Goal: Task Accomplishment & Management: Complete application form

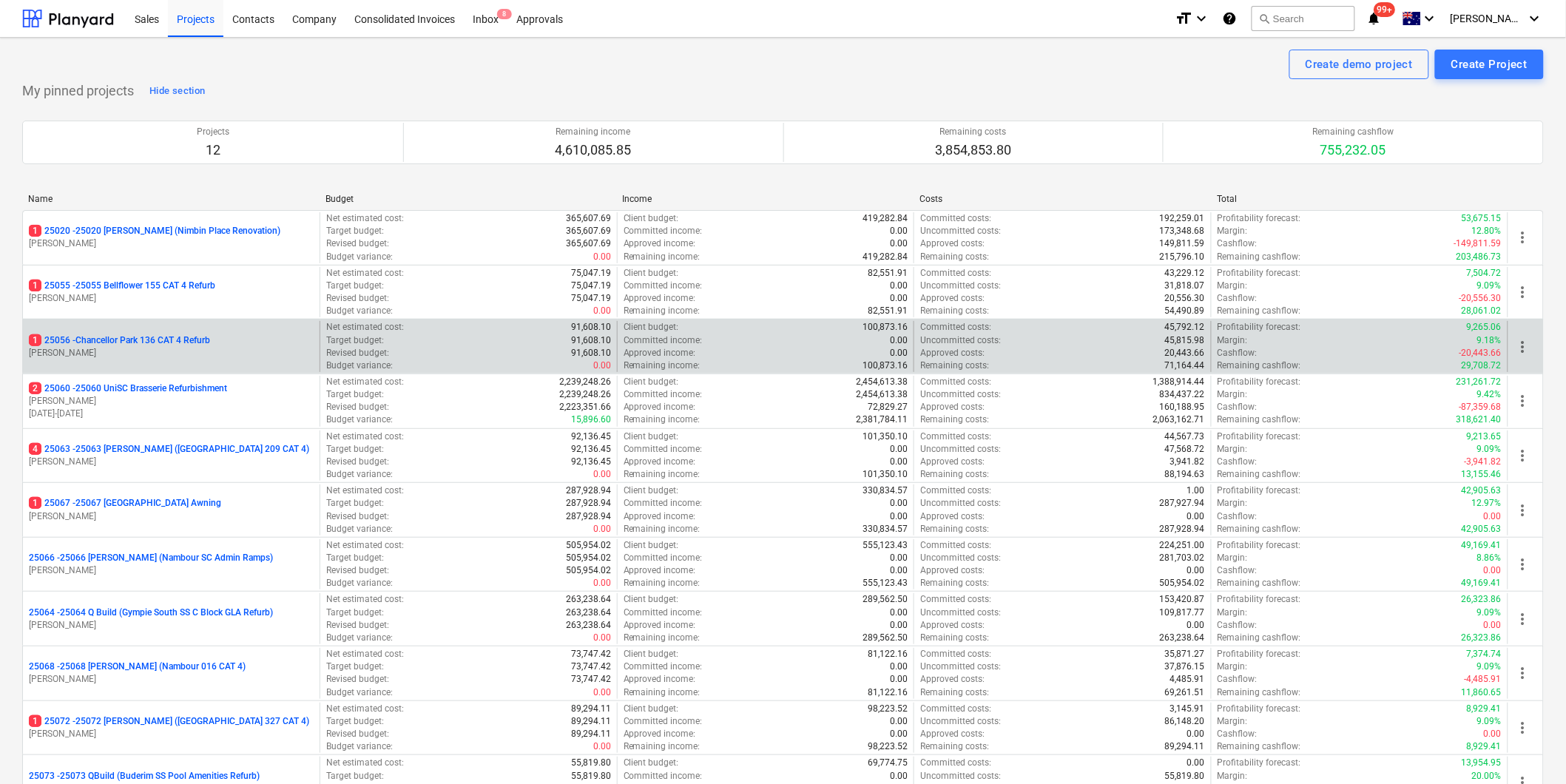
click at [192, 336] on p "1 25056 - [GEOGRAPHIC_DATA] 136 CAT 4 Refurb" at bounding box center [119, 340] width 181 height 13
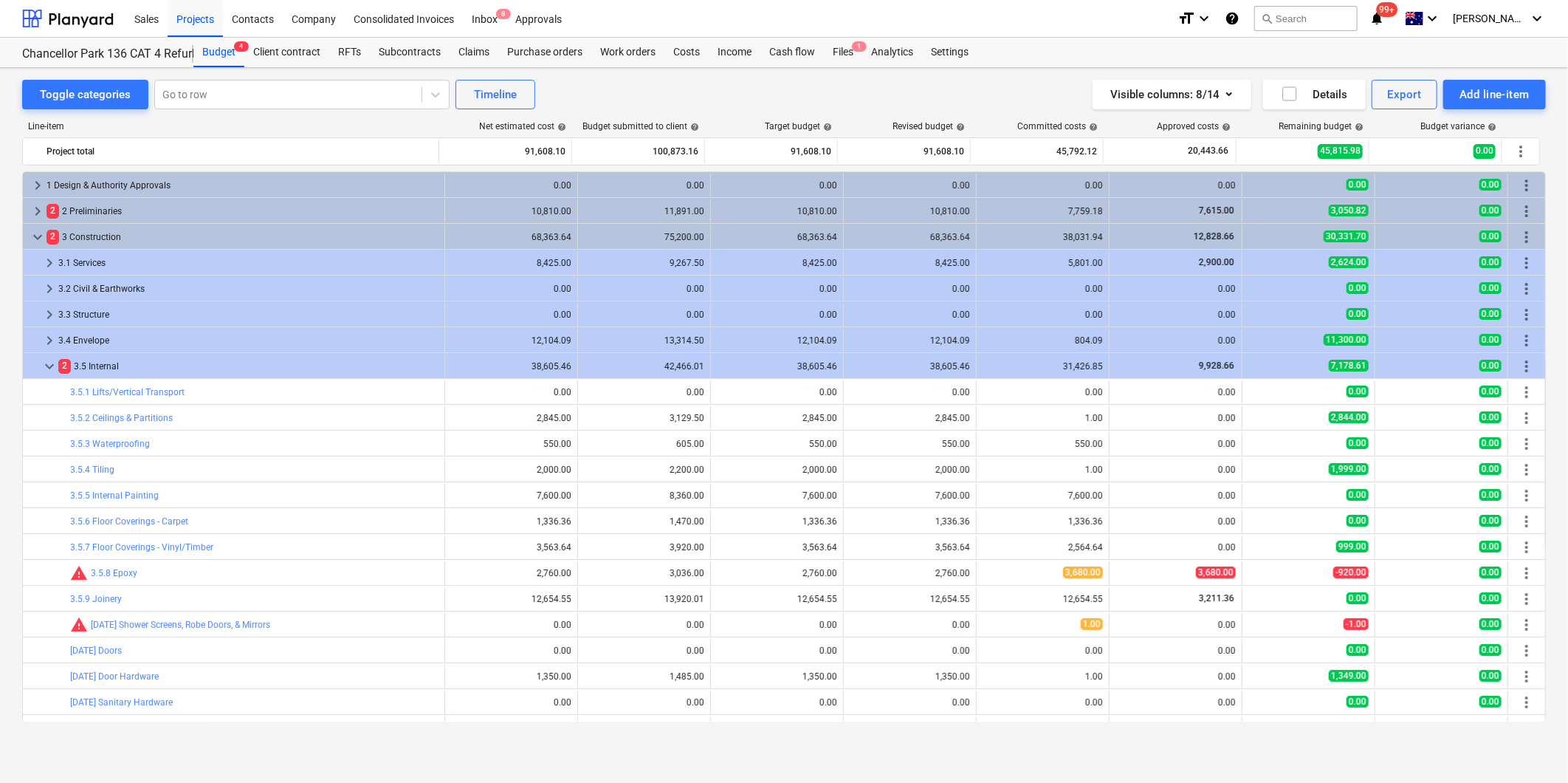
scroll to position [431, 0]
click at [687, 49] on div "Costs" at bounding box center [686, 53] width 44 height 29
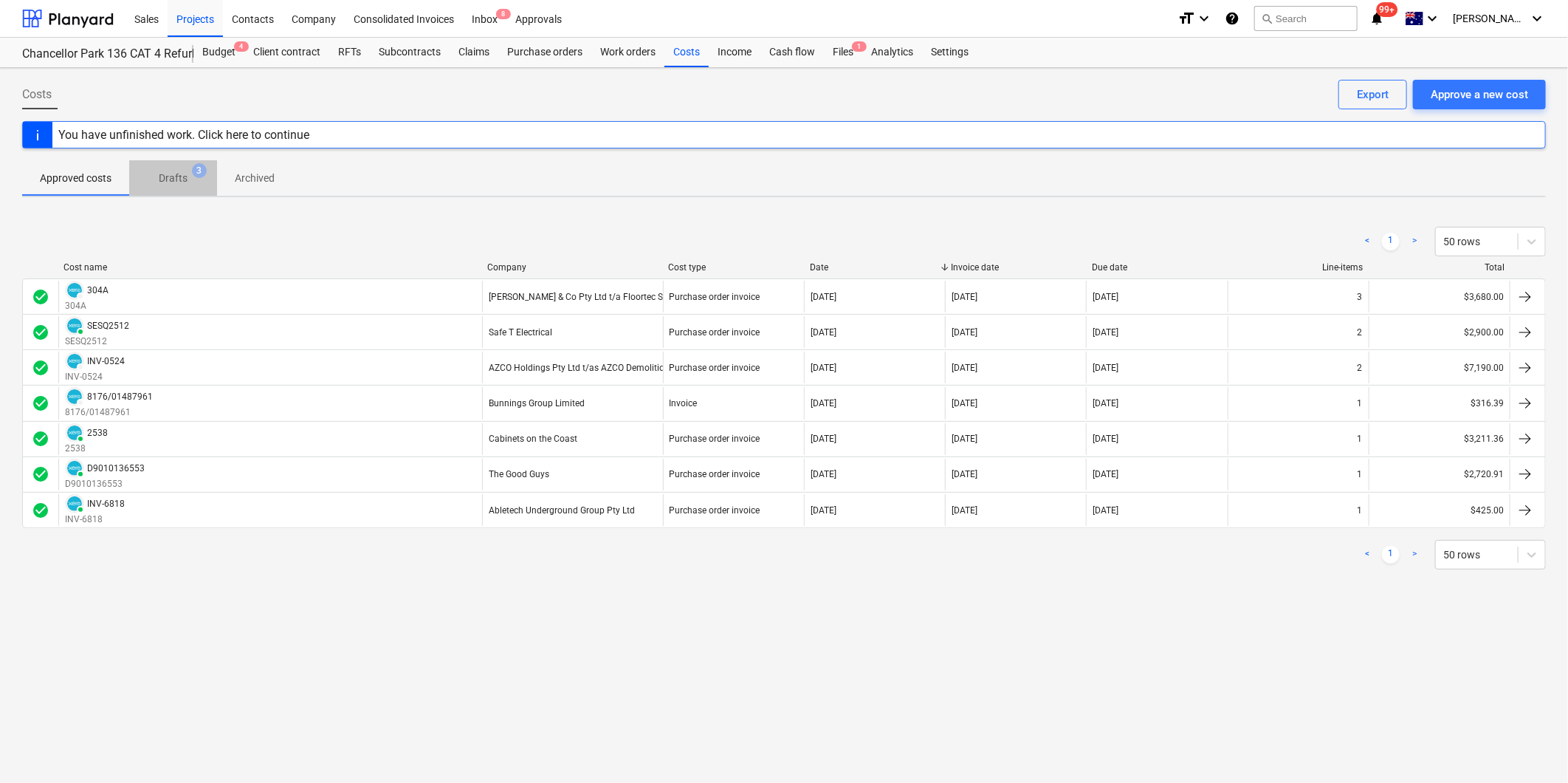
click at [168, 183] on p "Drafts" at bounding box center [172, 179] width 28 height 16
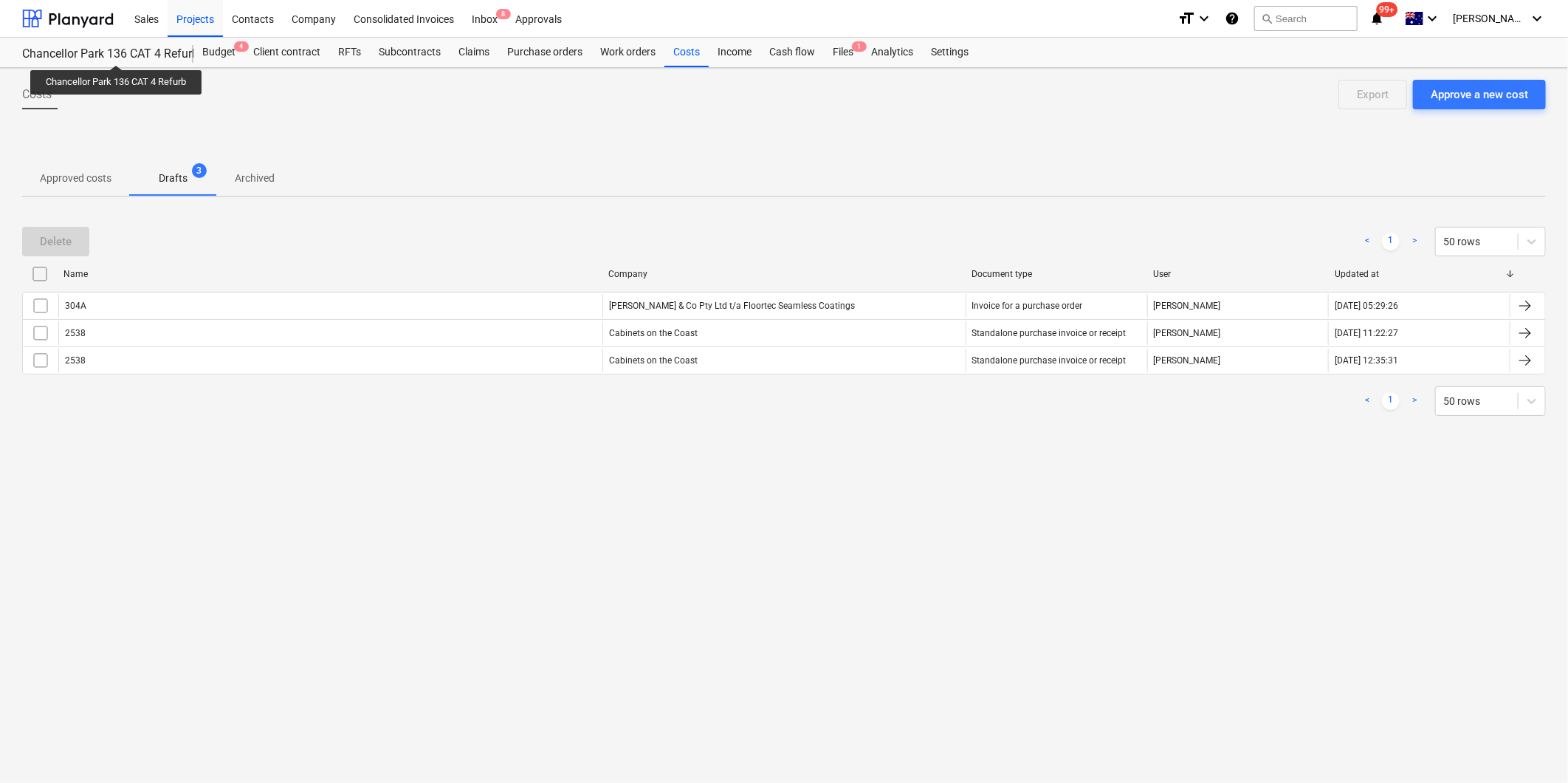
click at [116, 52] on div "Chancellor Park 136 CAT 4 Refurb" at bounding box center [99, 55] width 153 height 16
click at [143, 56] on div "Chancellor Park 136 CAT 4 Refurb" at bounding box center [99, 55] width 153 height 16
click at [484, 16] on div "Inbox 8" at bounding box center [485, 18] width 44 height 38
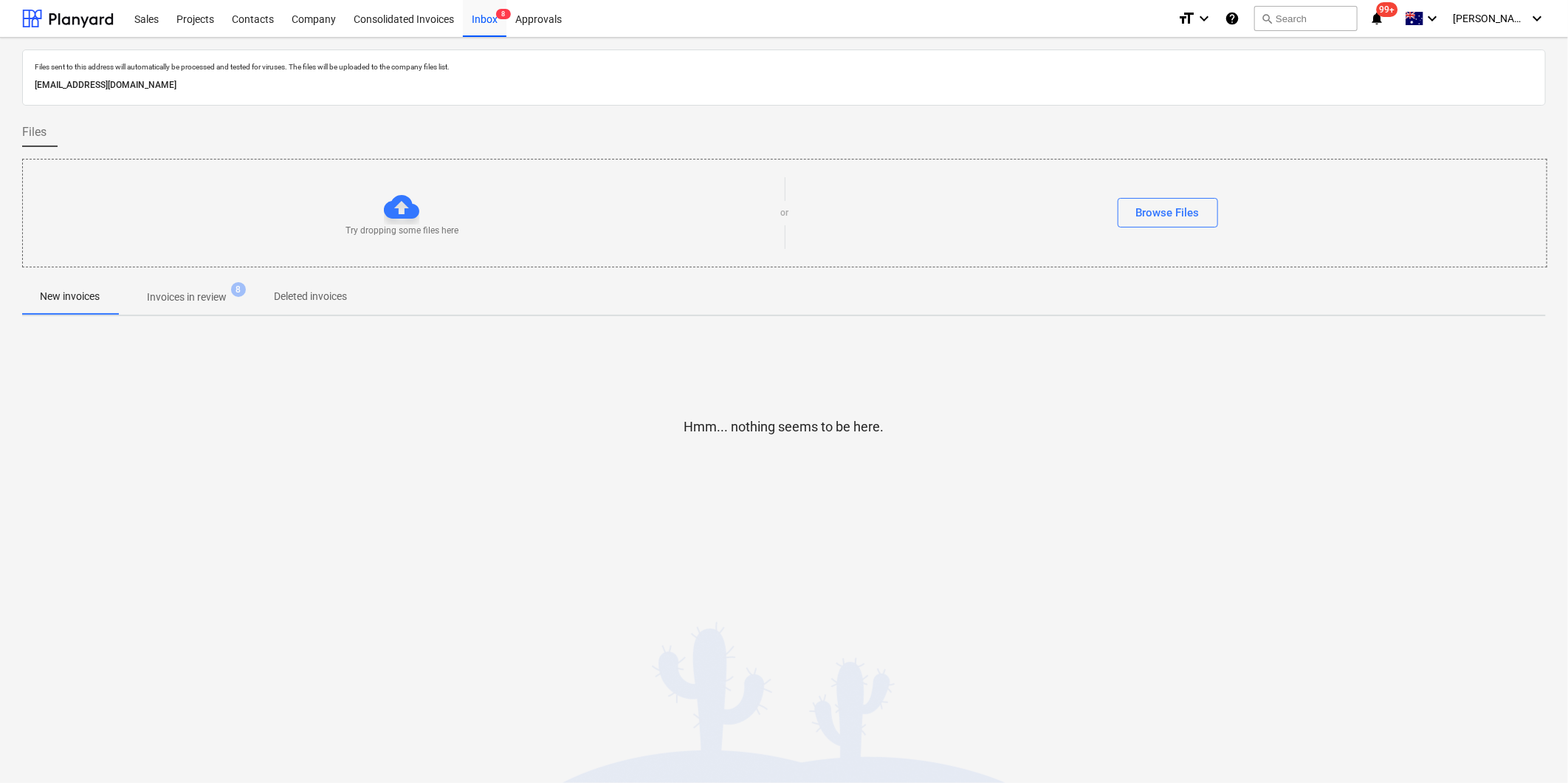
click at [186, 291] on p "Invoices in review" at bounding box center [187, 297] width 80 height 16
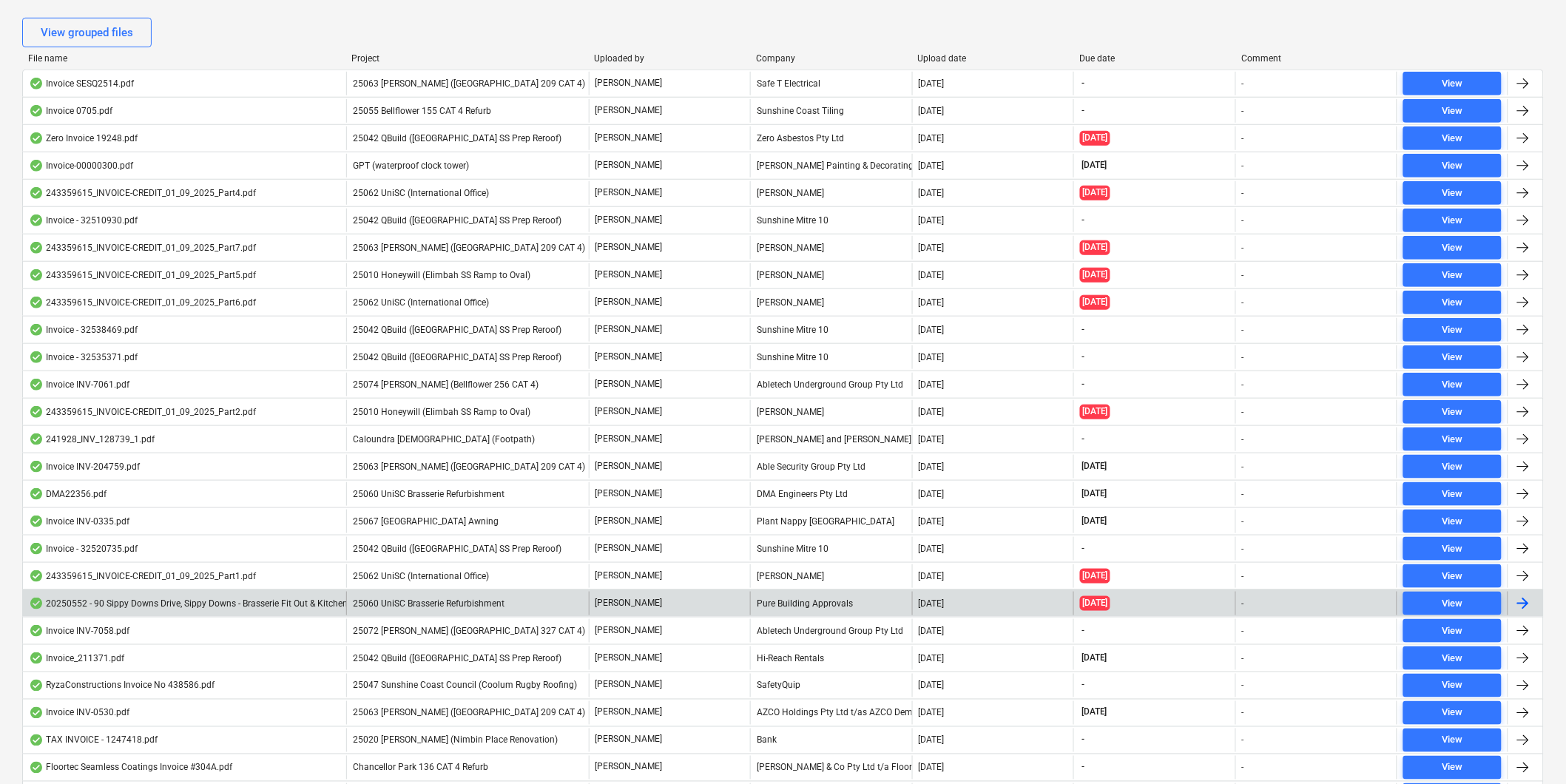
scroll to position [410, 0]
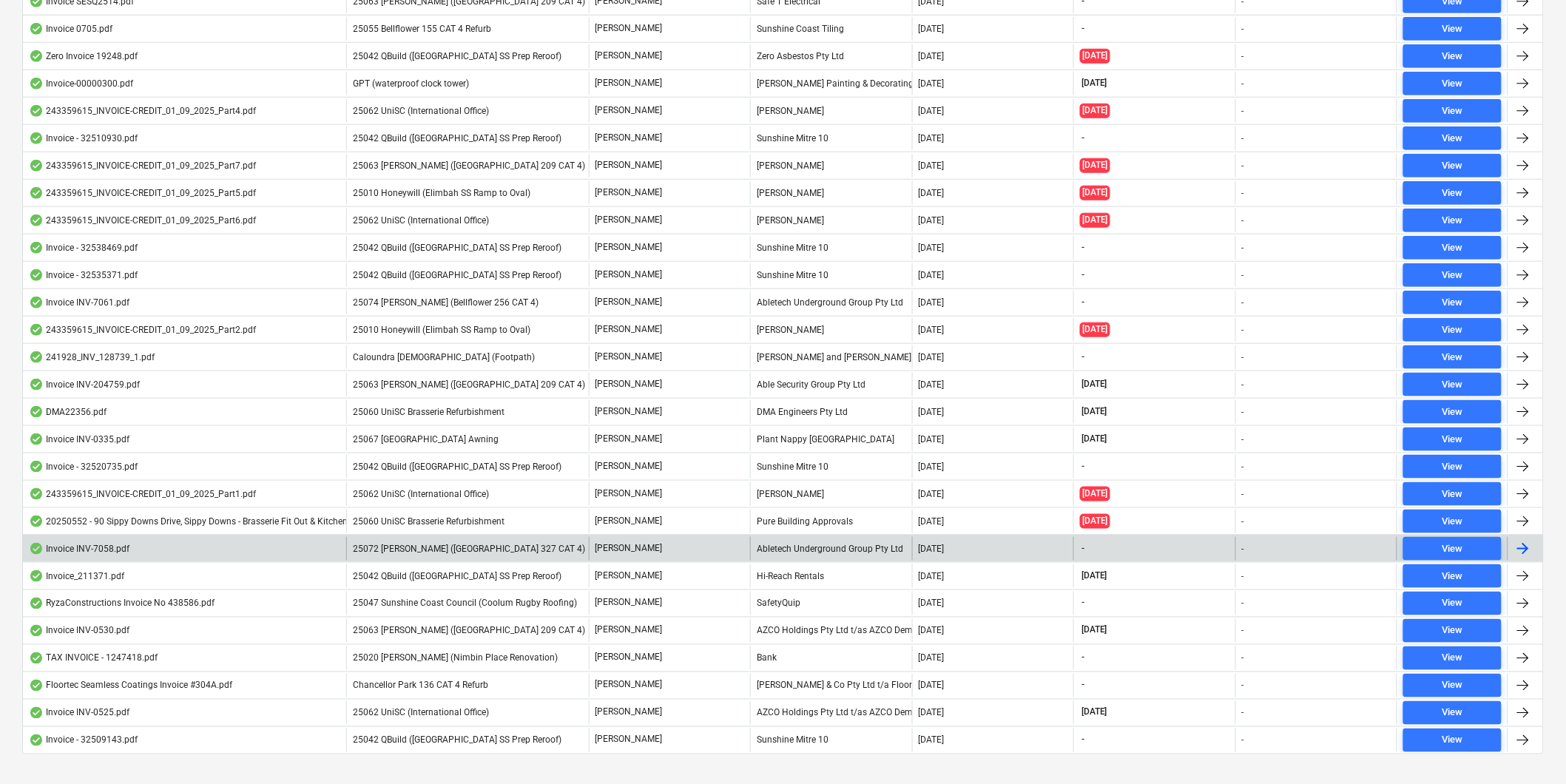
click at [828, 556] on div "Abletech Underground Group Pty Ltd" at bounding box center [830, 548] width 162 height 23
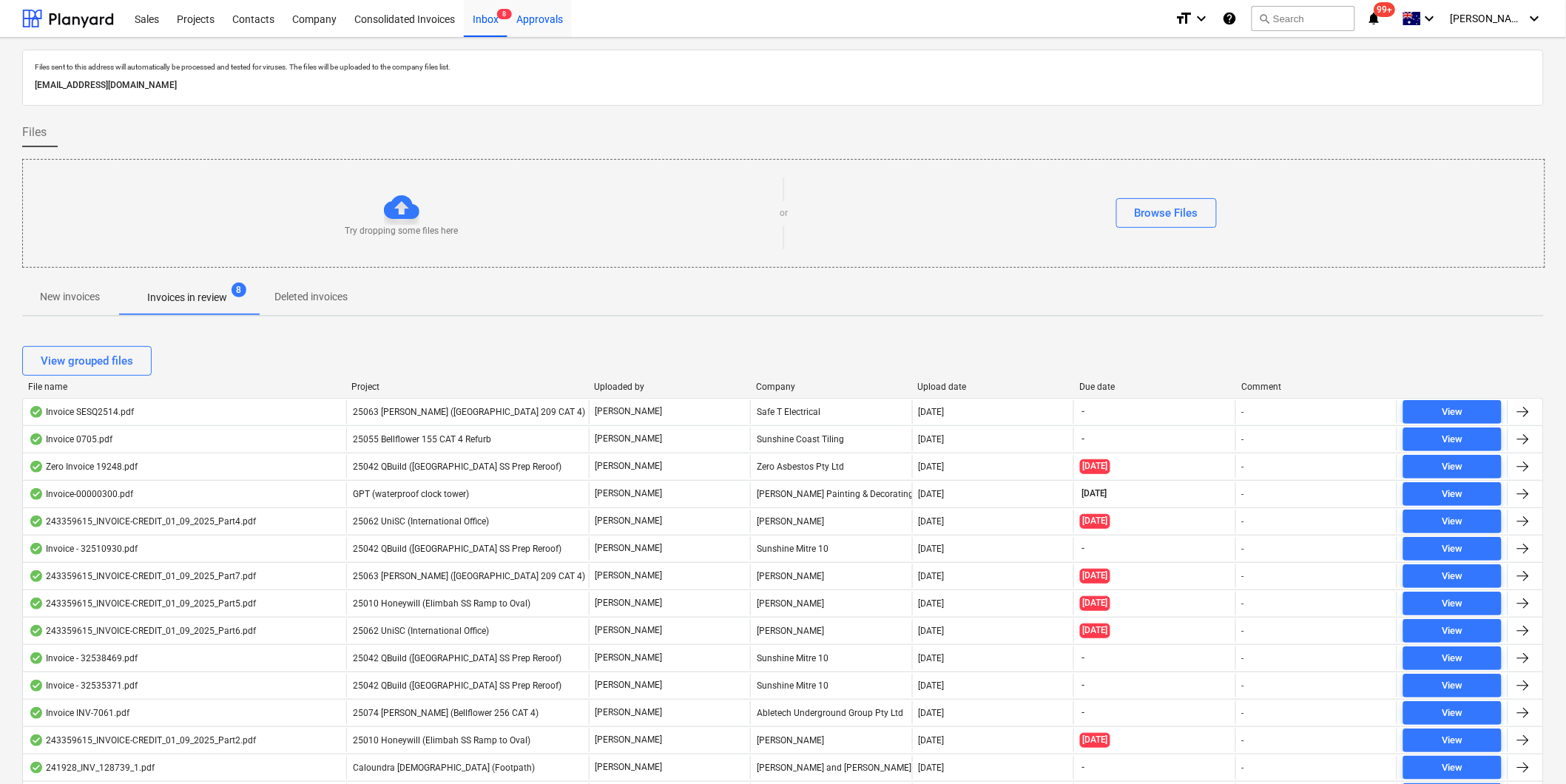
scroll to position [410, 0]
click at [203, 18] on div "Projects" at bounding box center [195, 18] width 56 height 38
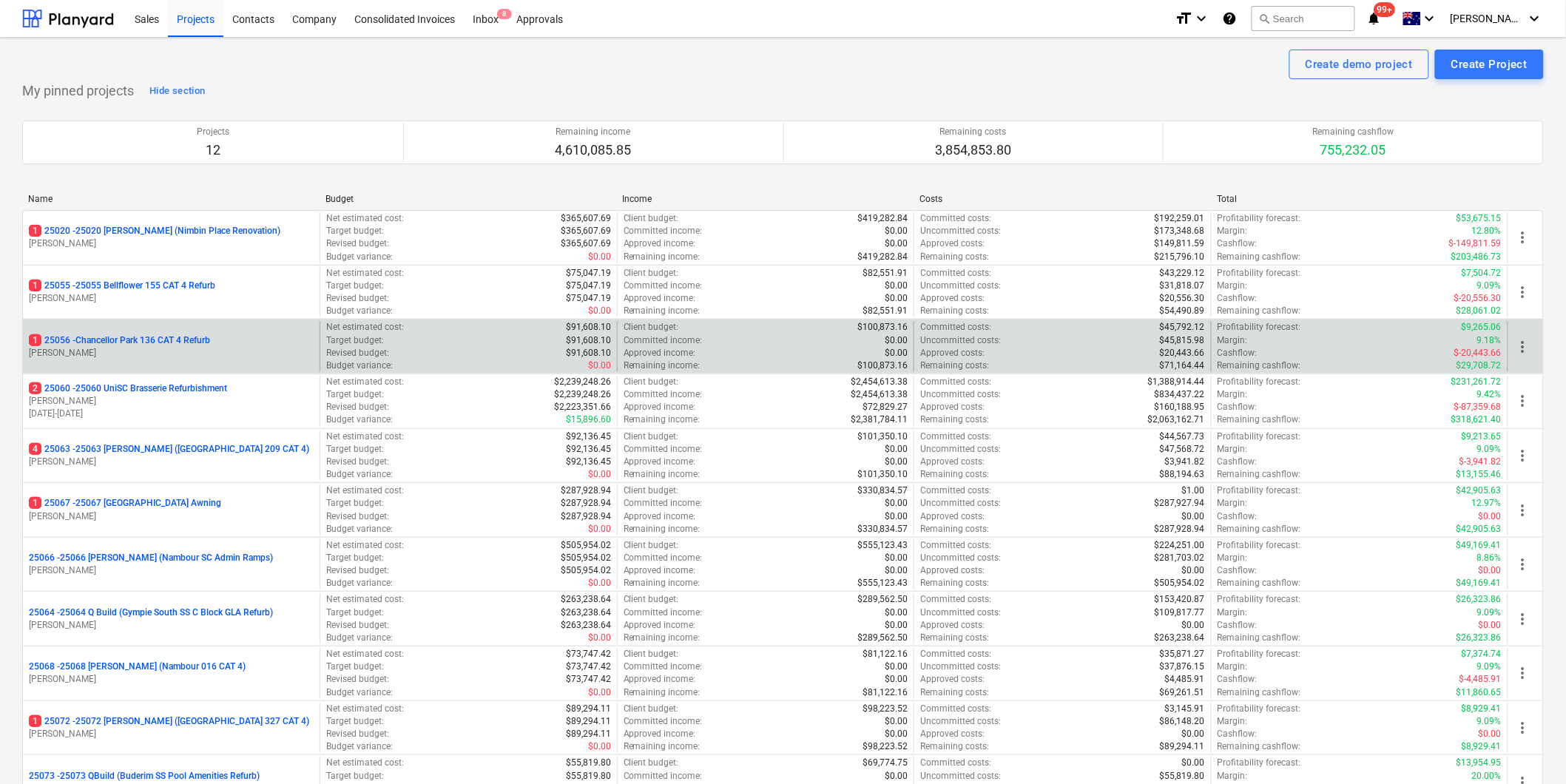
click at [171, 346] on p "1 25056 - [GEOGRAPHIC_DATA] 136 CAT 4 Refurb" at bounding box center [119, 340] width 181 height 13
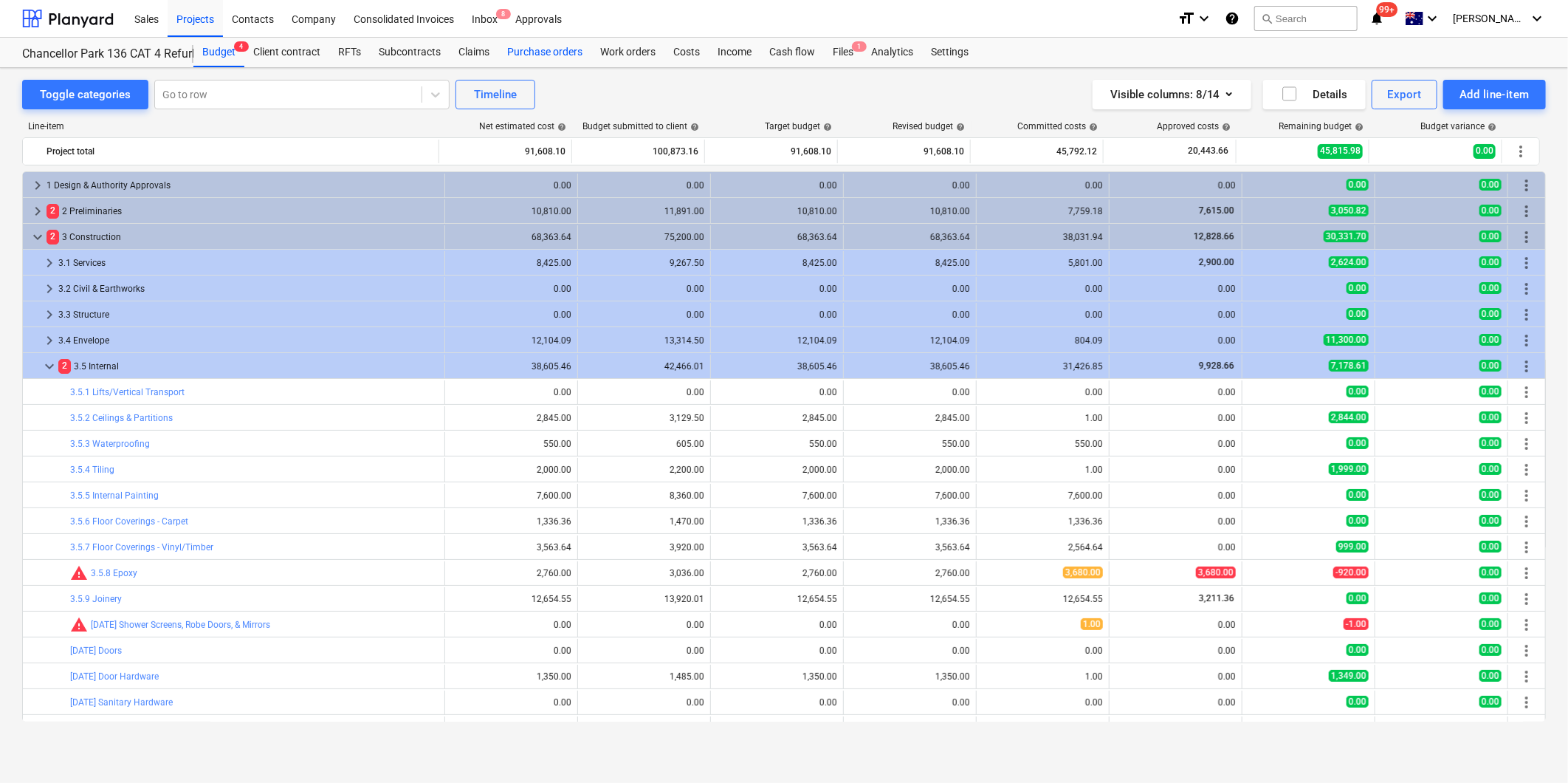
scroll to position [431, 0]
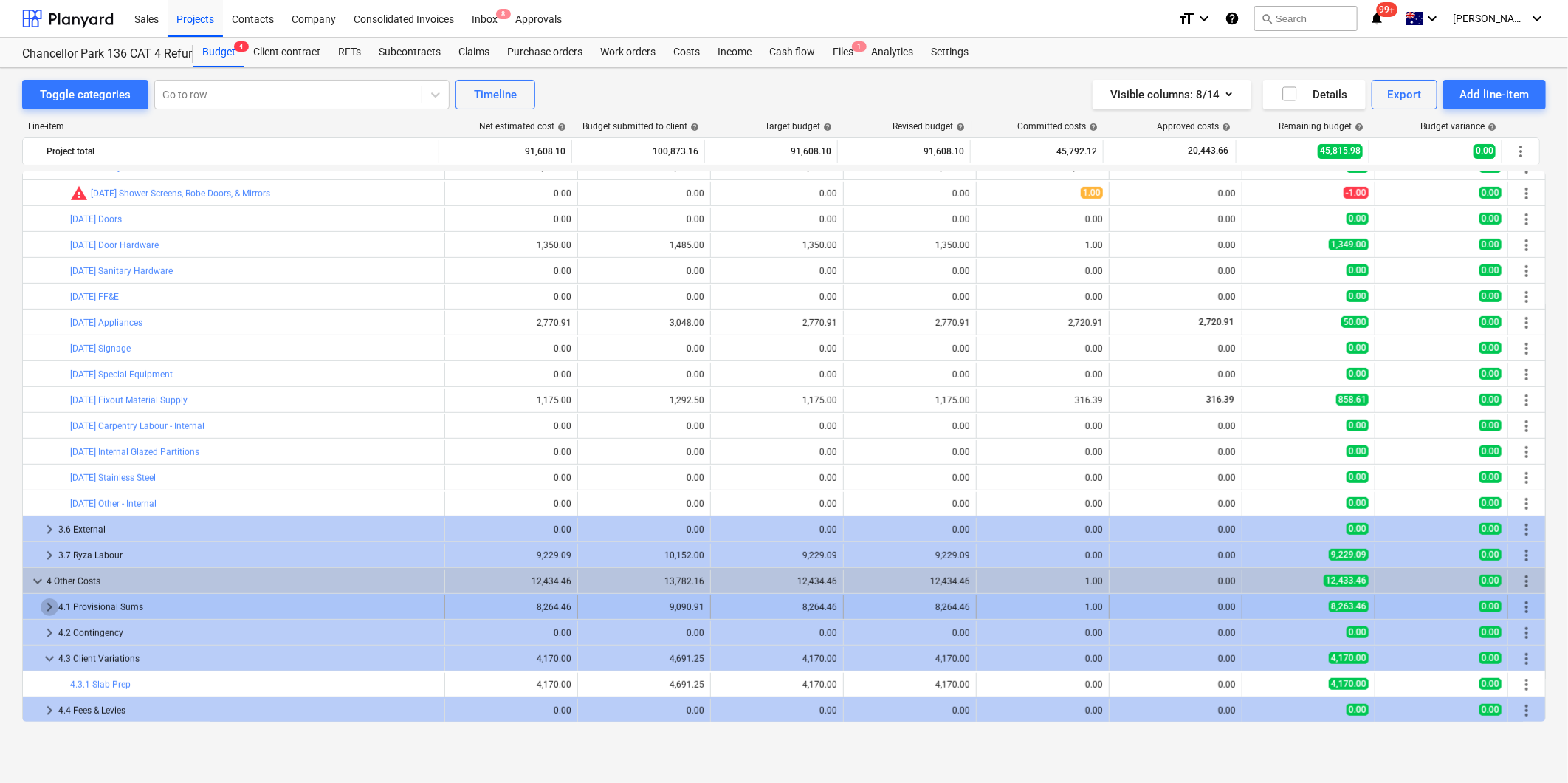
click at [47, 611] on span "keyboard_arrow_right" at bounding box center [50, 607] width 18 height 18
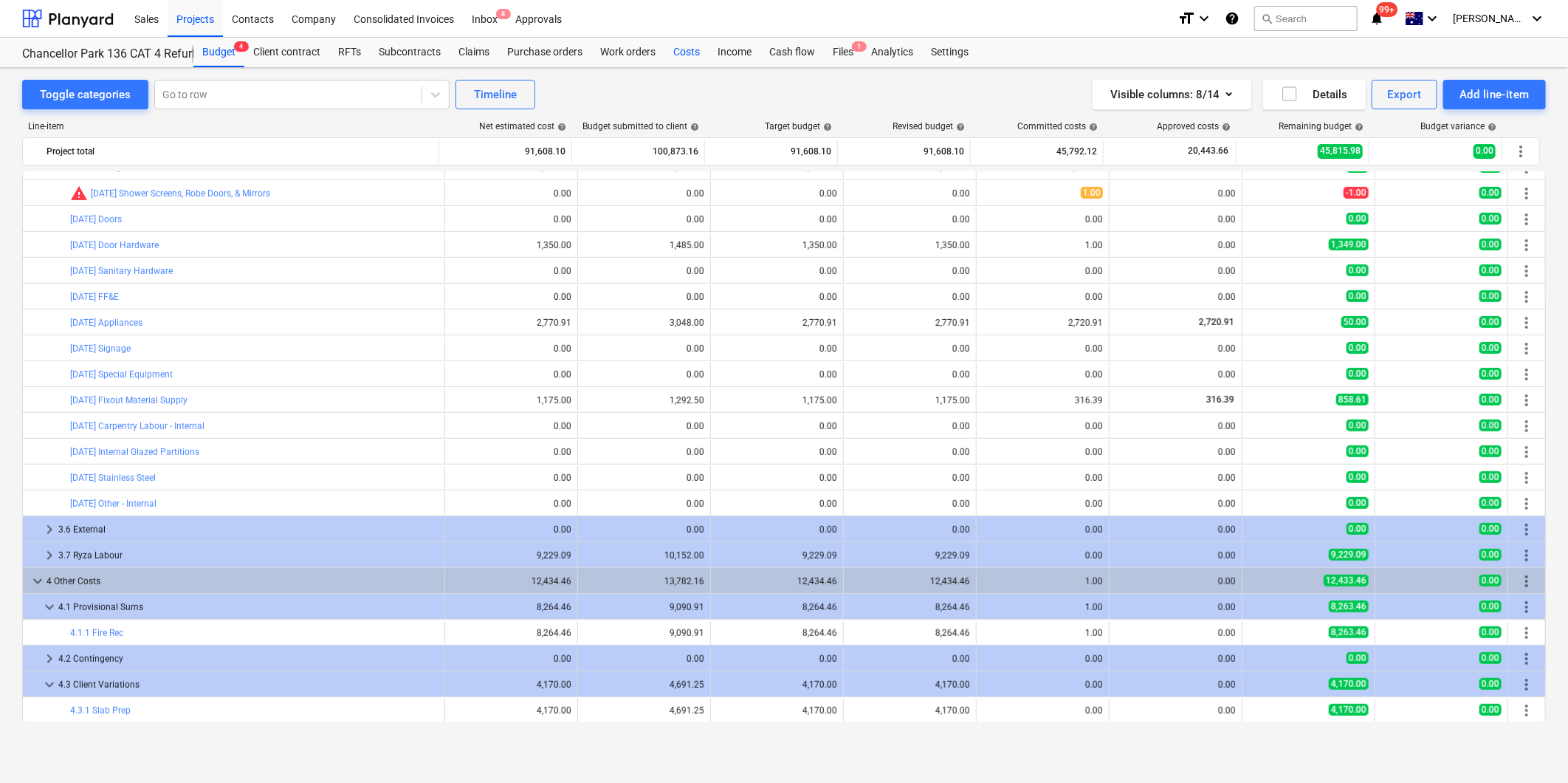
click at [696, 50] on div "Costs" at bounding box center [686, 53] width 44 height 29
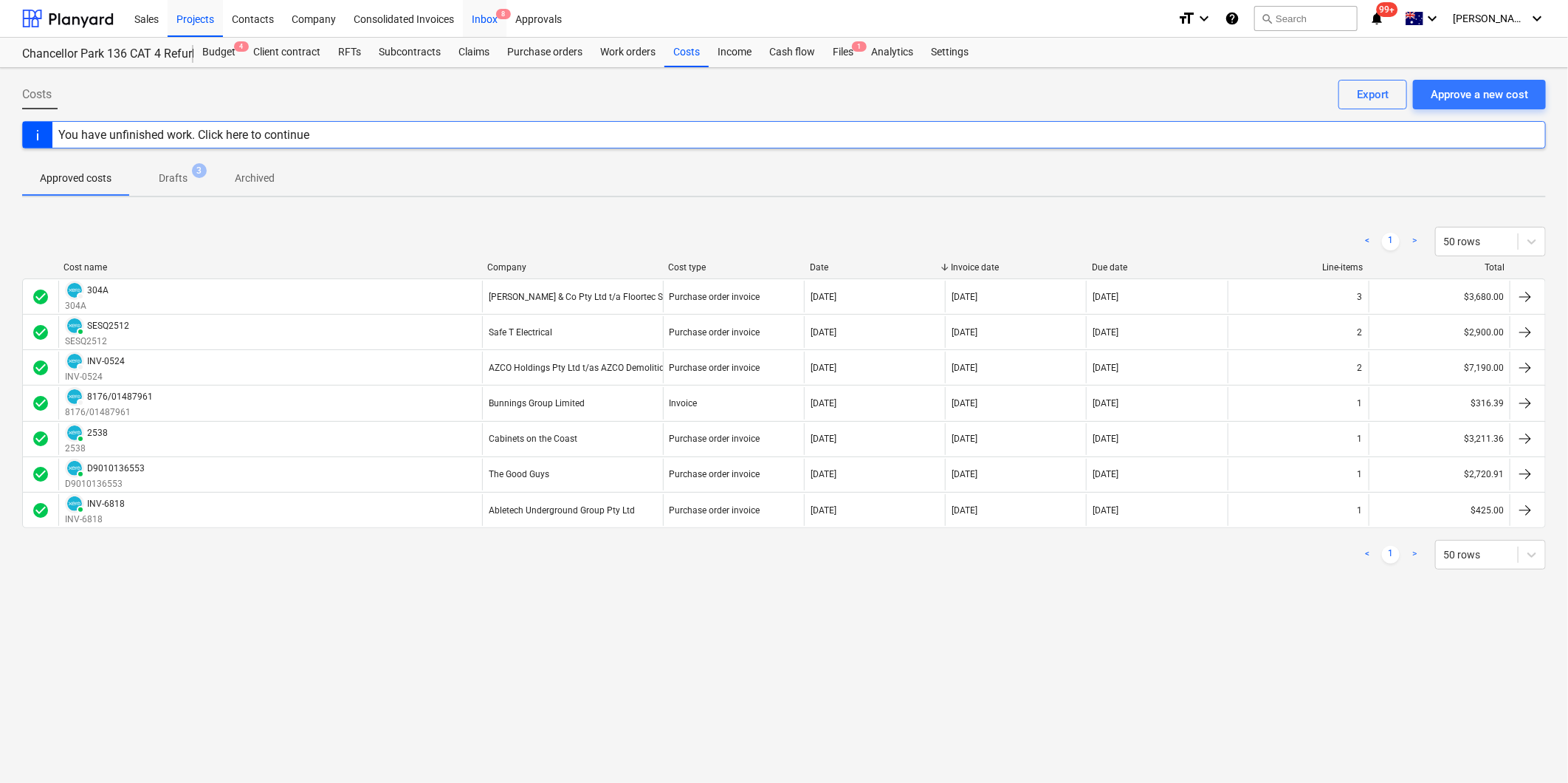
click at [478, 18] on div "Inbox 8" at bounding box center [485, 18] width 44 height 38
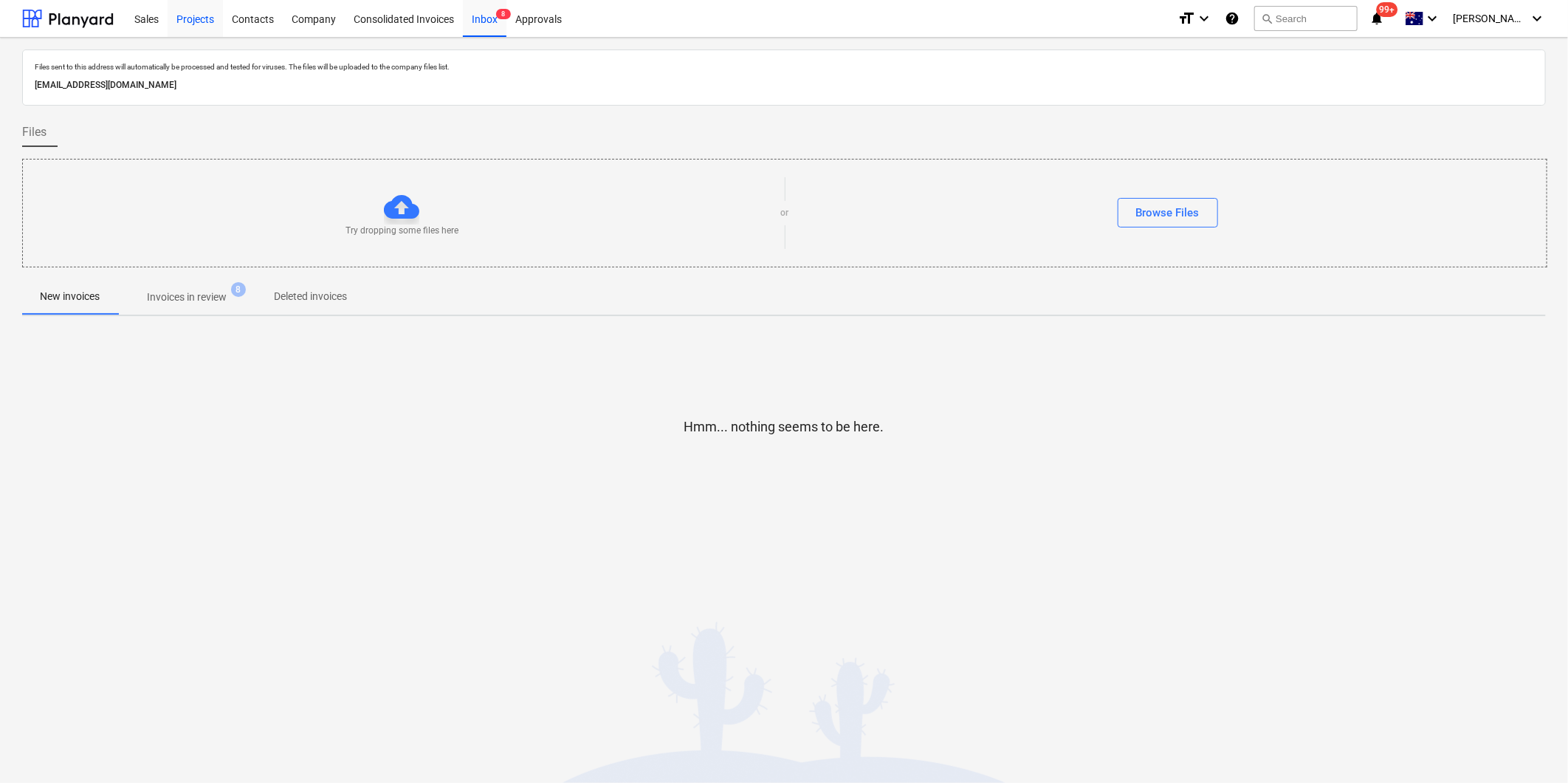
click at [197, 17] on div "Projects" at bounding box center [194, 18] width 56 height 38
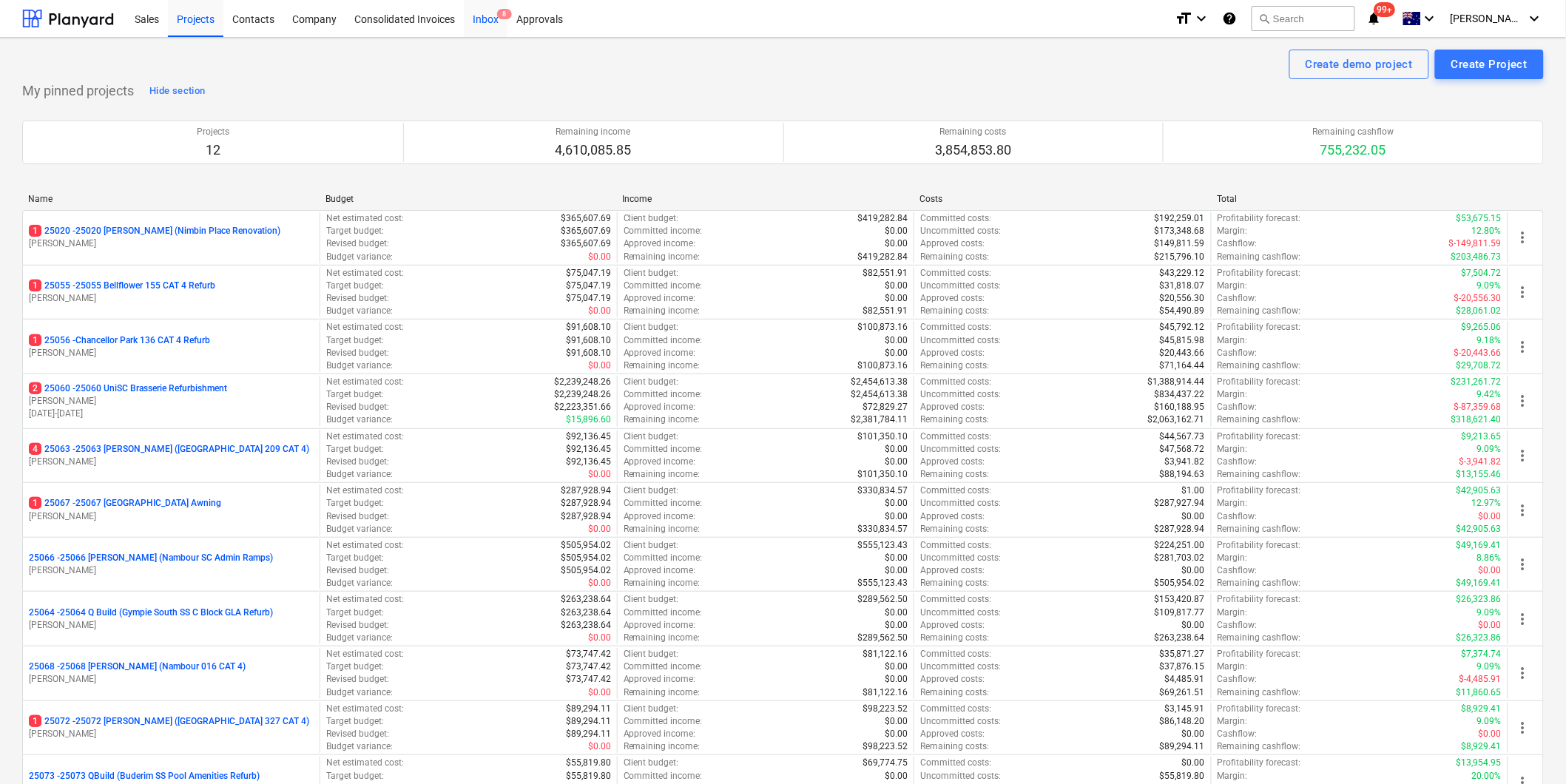
click at [486, 20] on div "Inbox 8" at bounding box center [486, 18] width 44 height 38
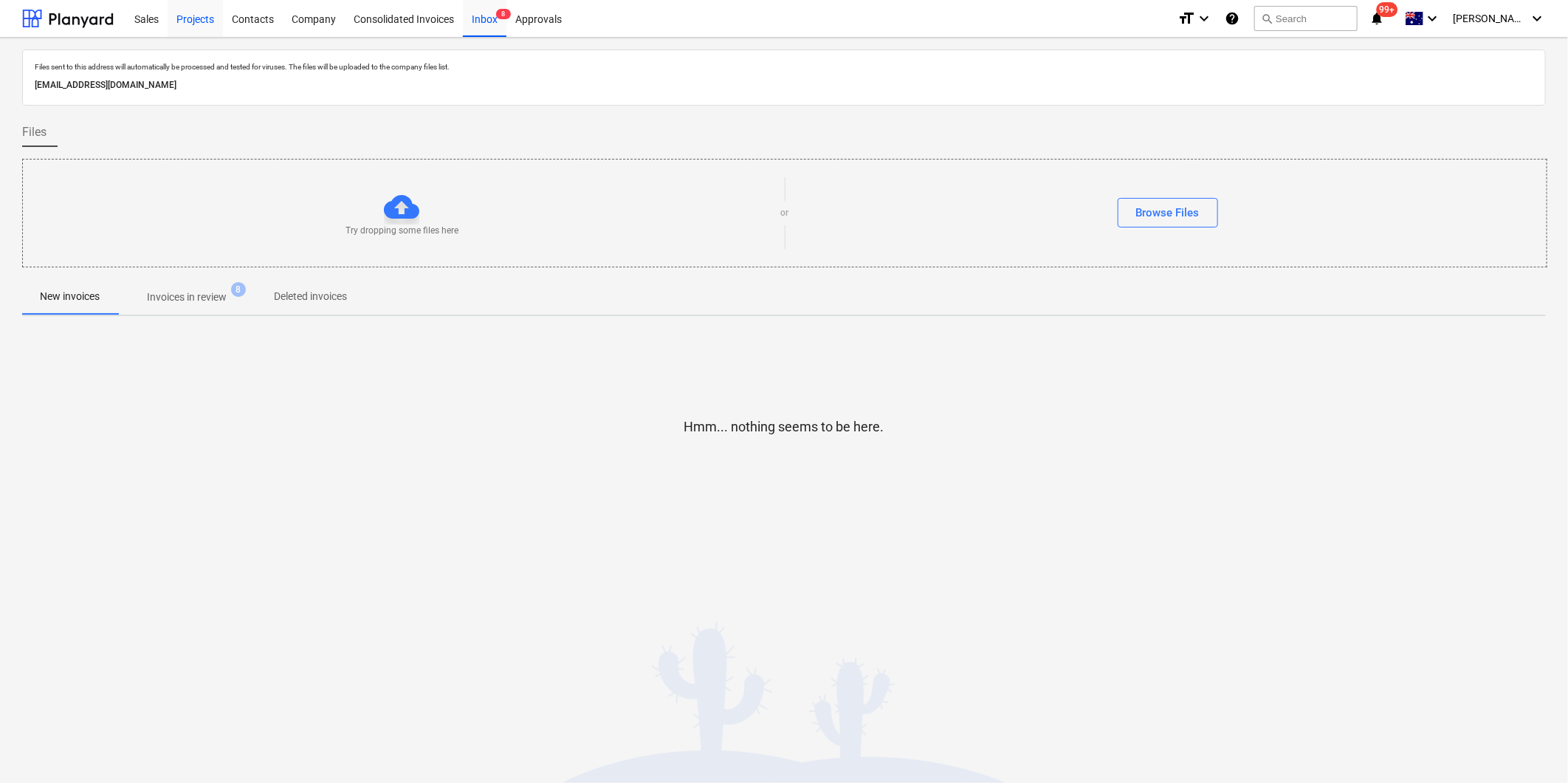
click at [191, 22] on div "Projects" at bounding box center [194, 18] width 56 height 38
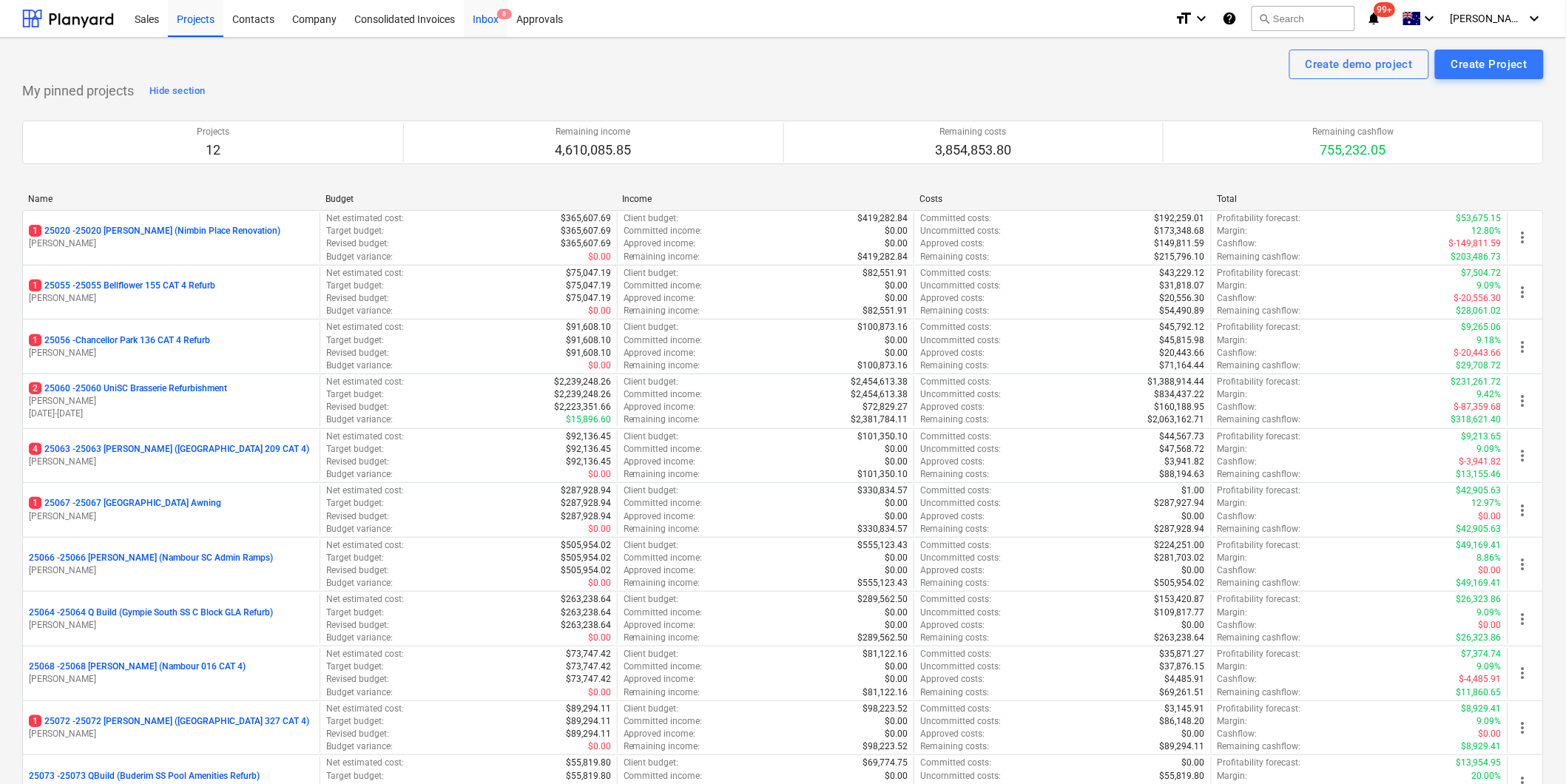
click at [490, 14] on div "Inbox 8" at bounding box center [486, 18] width 44 height 38
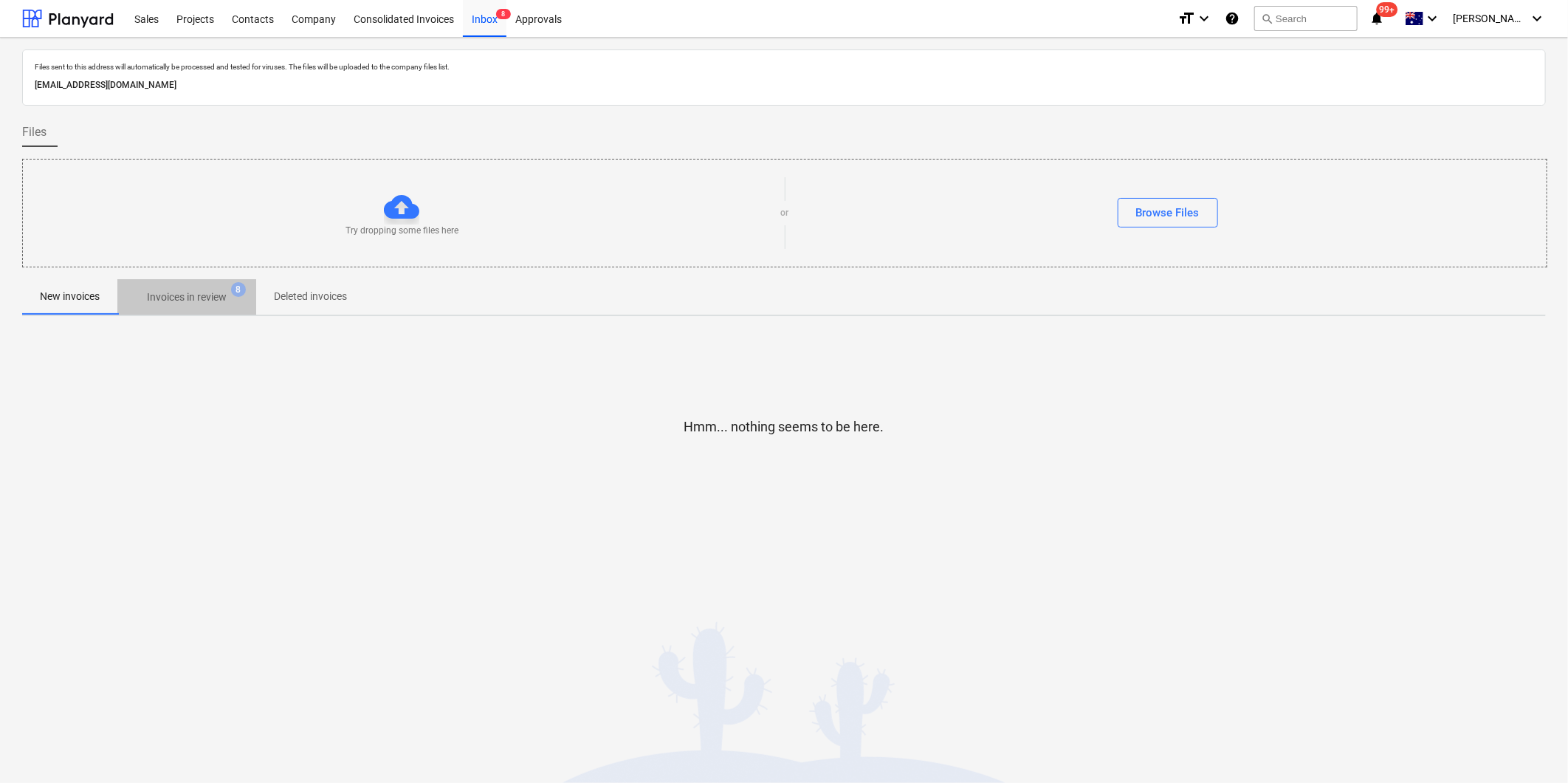
click at [196, 299] on p "Invoices in review" at bounding box center [187, 297] width 80 height 16
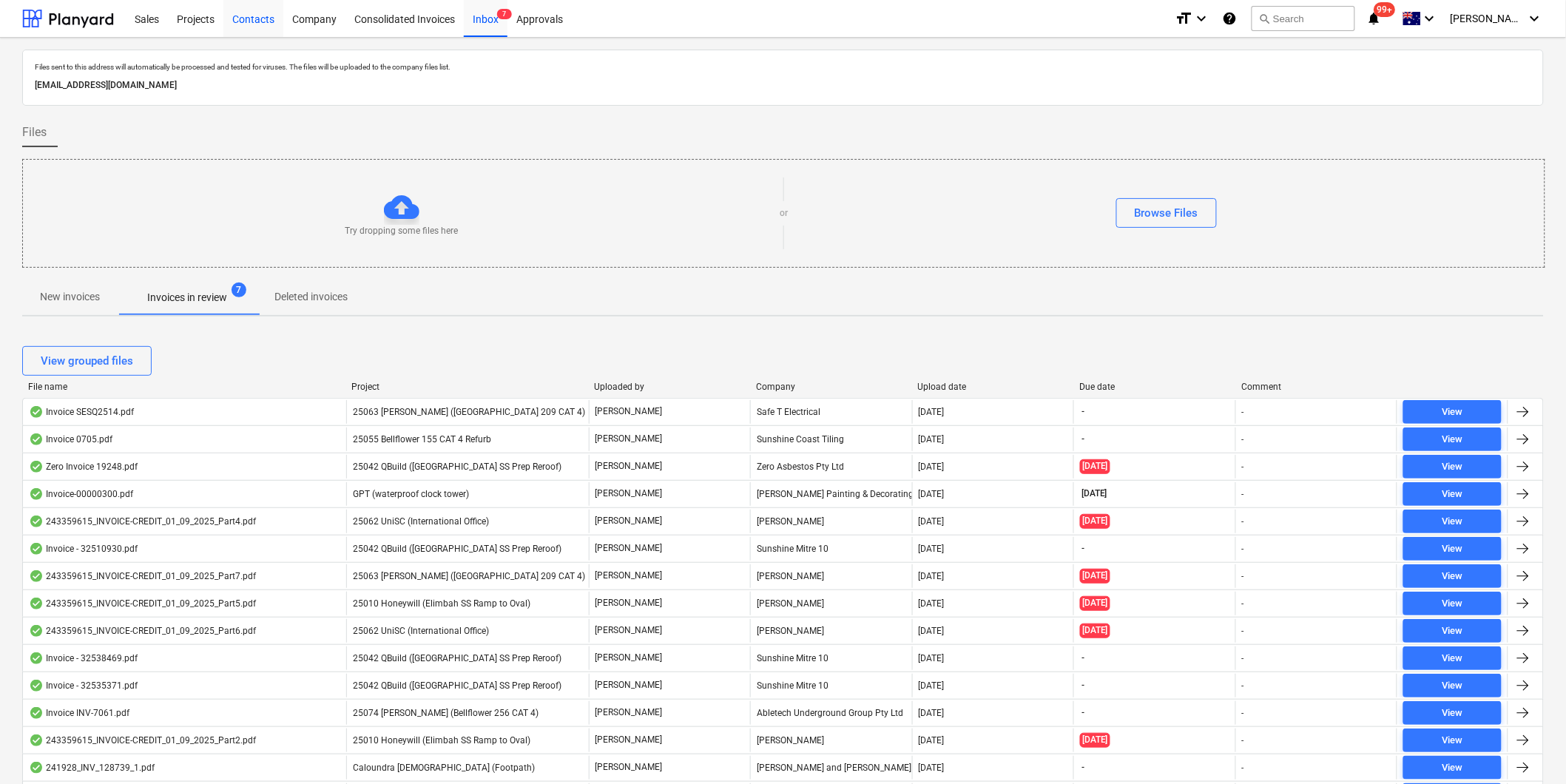
click at [261, 23] on div "Contacts" at bounding box center [253, 18] width 60 height 38
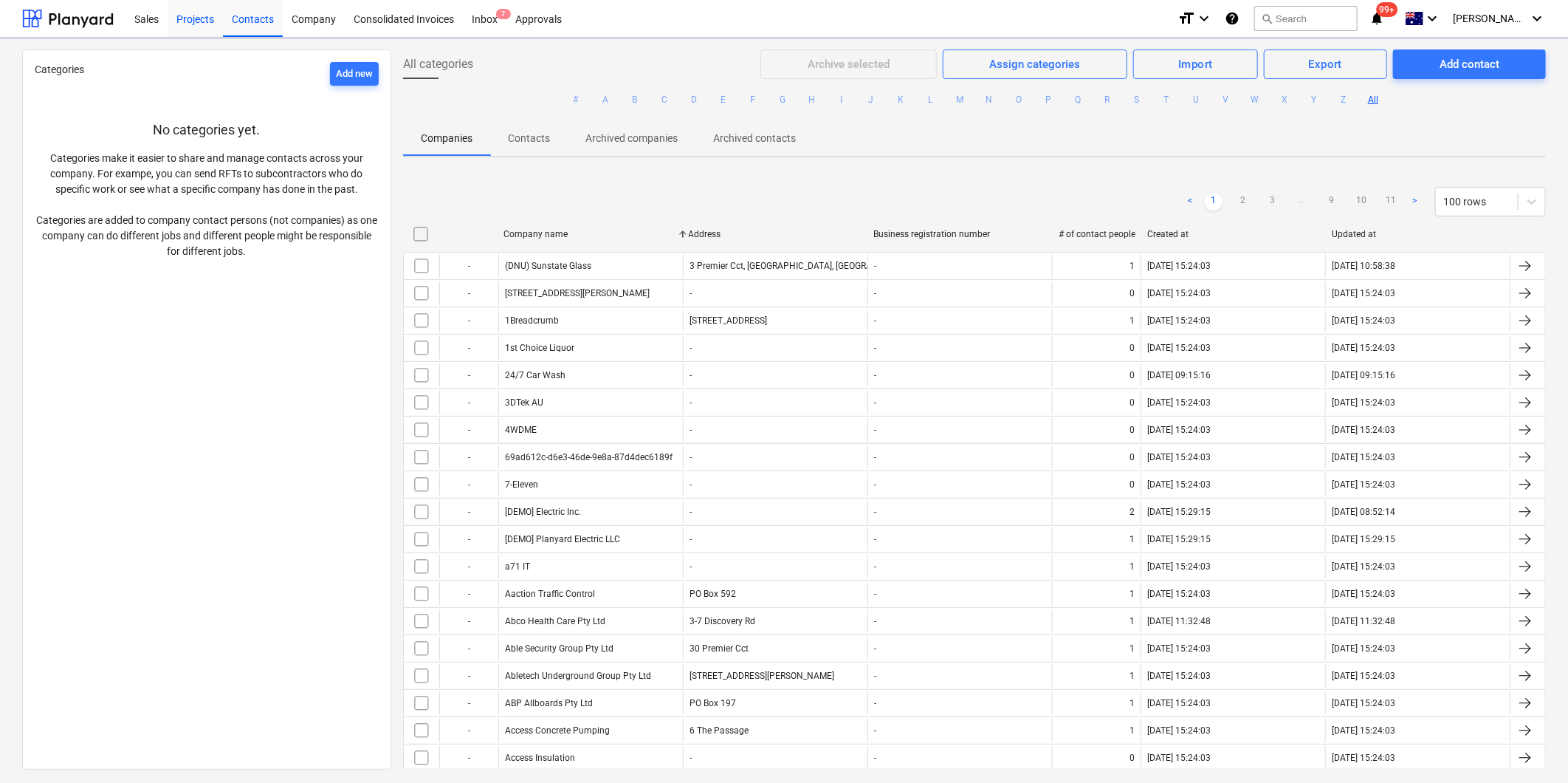
click at [195, 20] on div "Projects" at bounding box center [194, 18] width 56 height 38
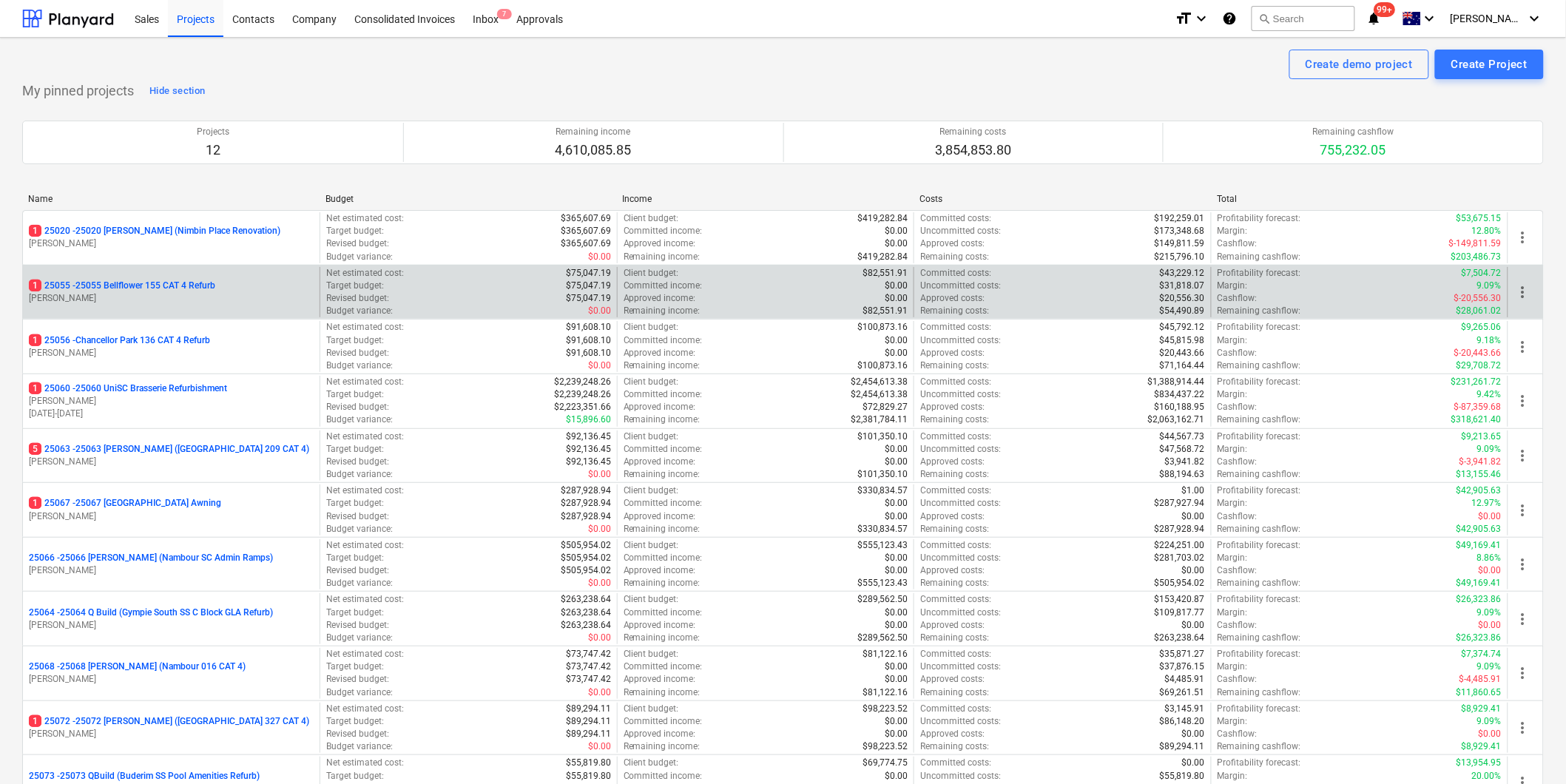
scroll to position [82, 0]
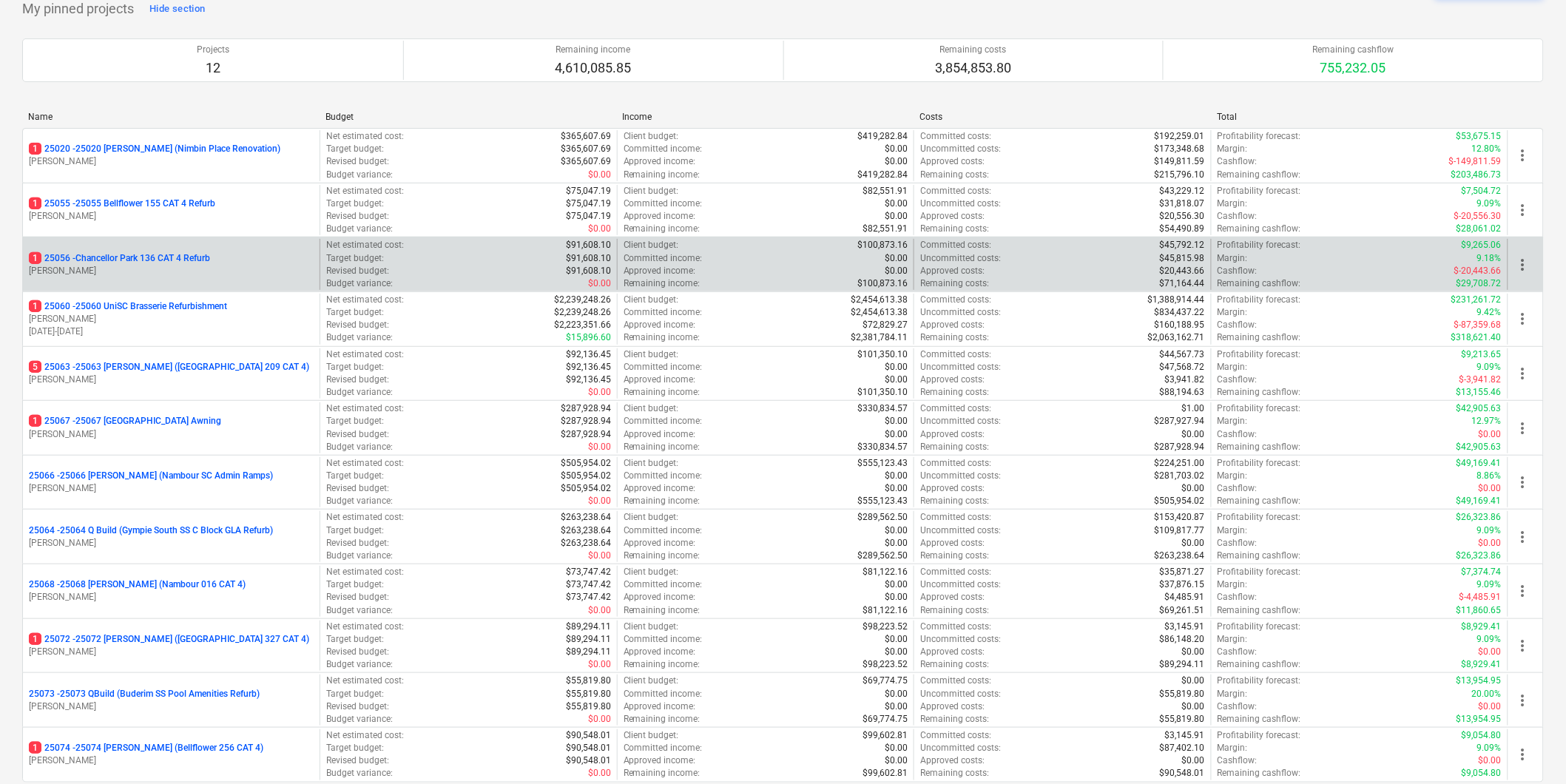
click at [171, 262] on p "1 25056 - [GEOGRAPHIC_DATA] 136 CAT 4 Refurb" at bounding box center [119, 258] width 181 height 13
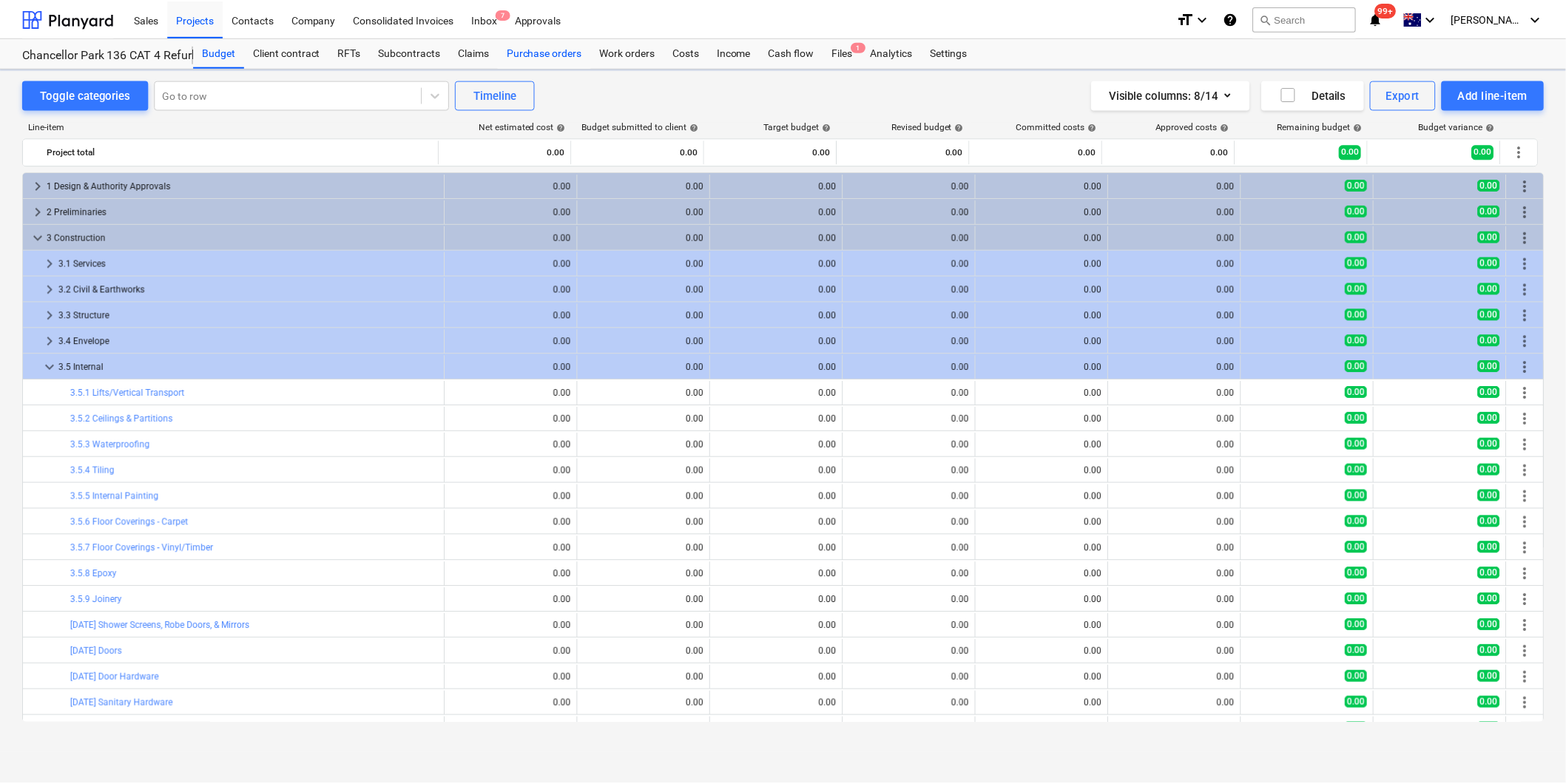
scroll to position [432, 0]
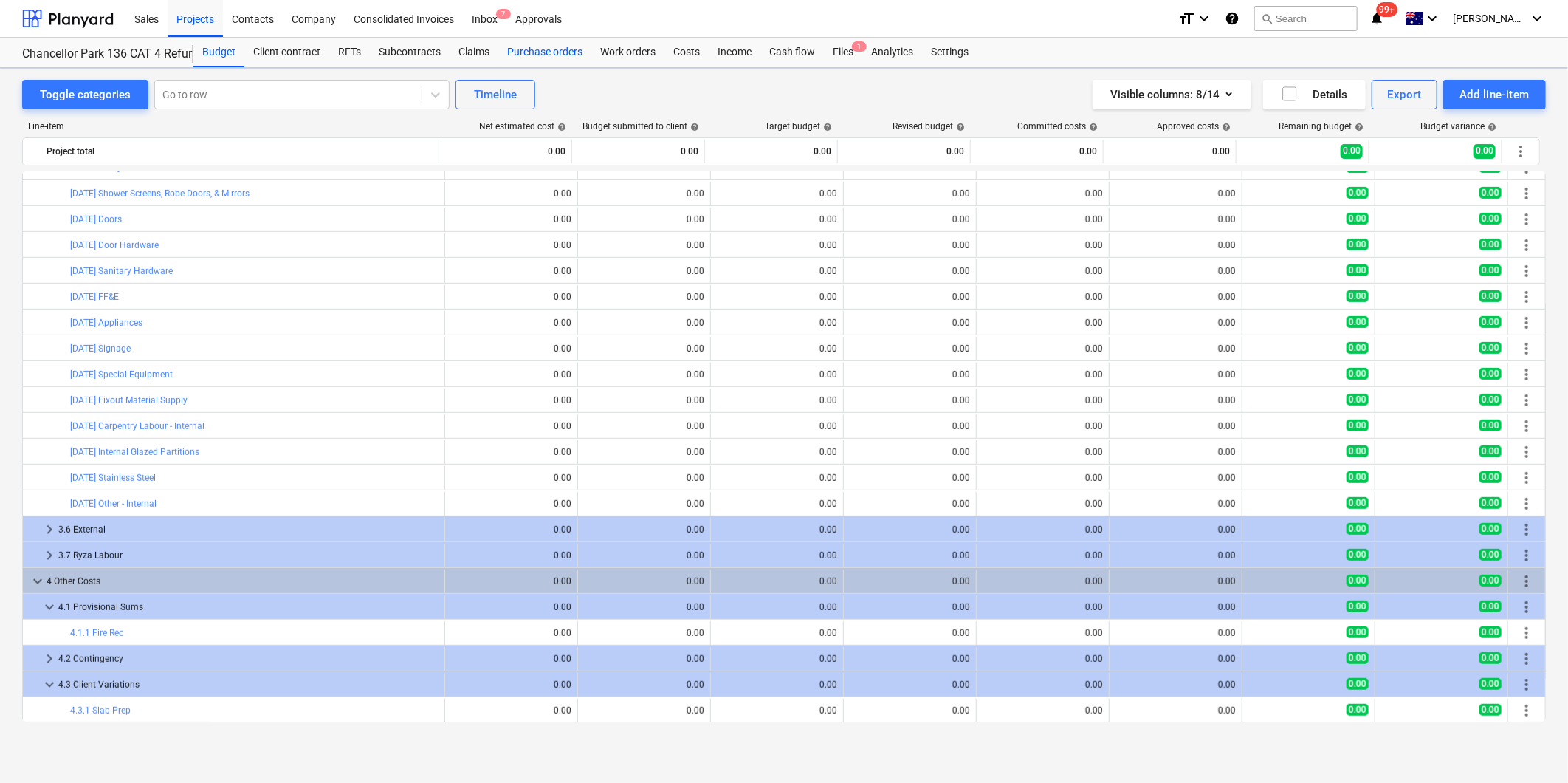
click at [535, 52] on div "Purchase orders" at bounding box center [544, 53] width 93 height 29
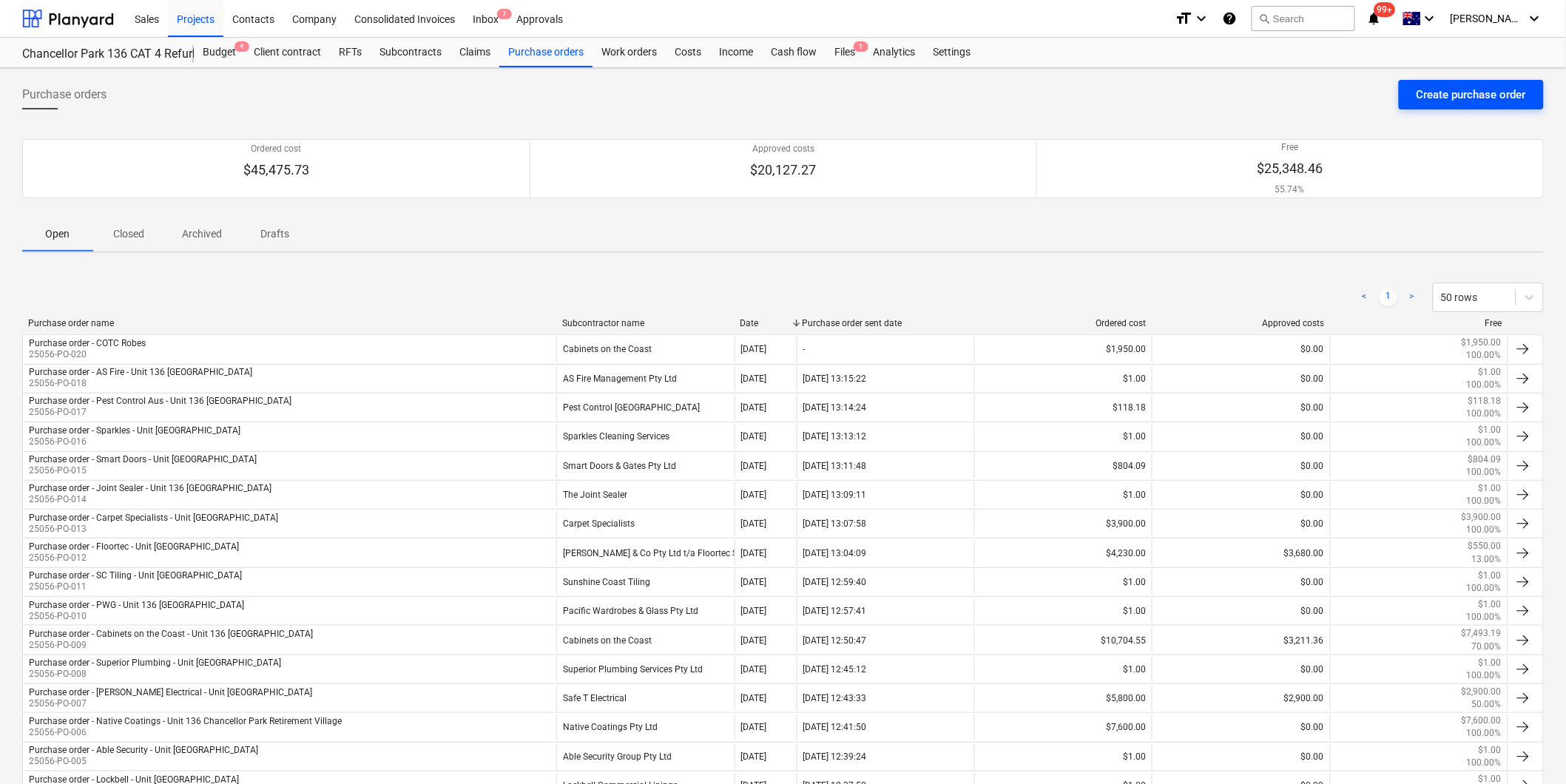
click at [1478, 86] on div "Create purchase order" at bounding box center [1472, 95] width 110 height 20
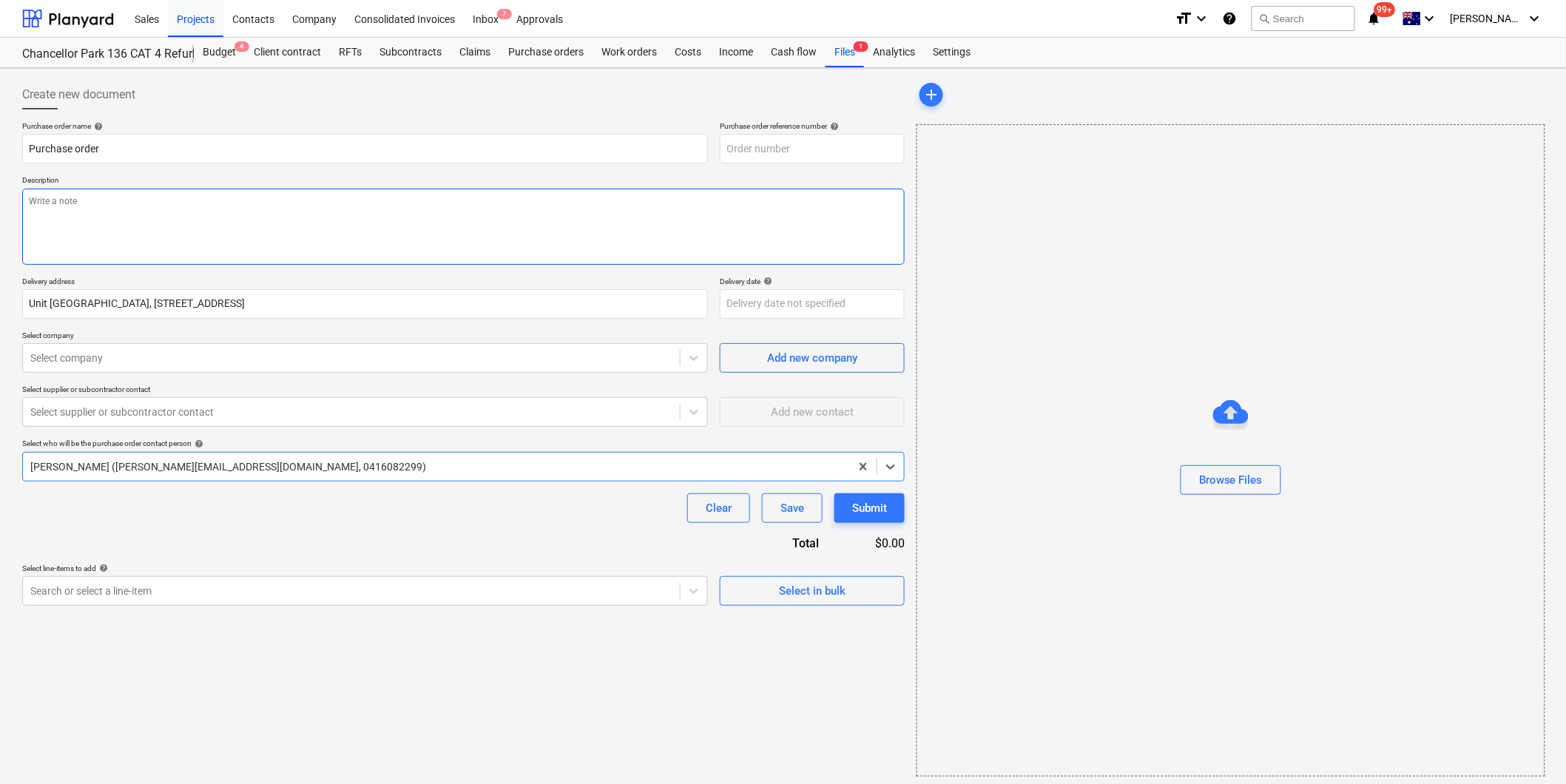
type textarea "x"
type input "25056-PO-021"
click at [115, 210] on textarea at bounding box center [463, 227] width 882 height 76
type textarea "x"
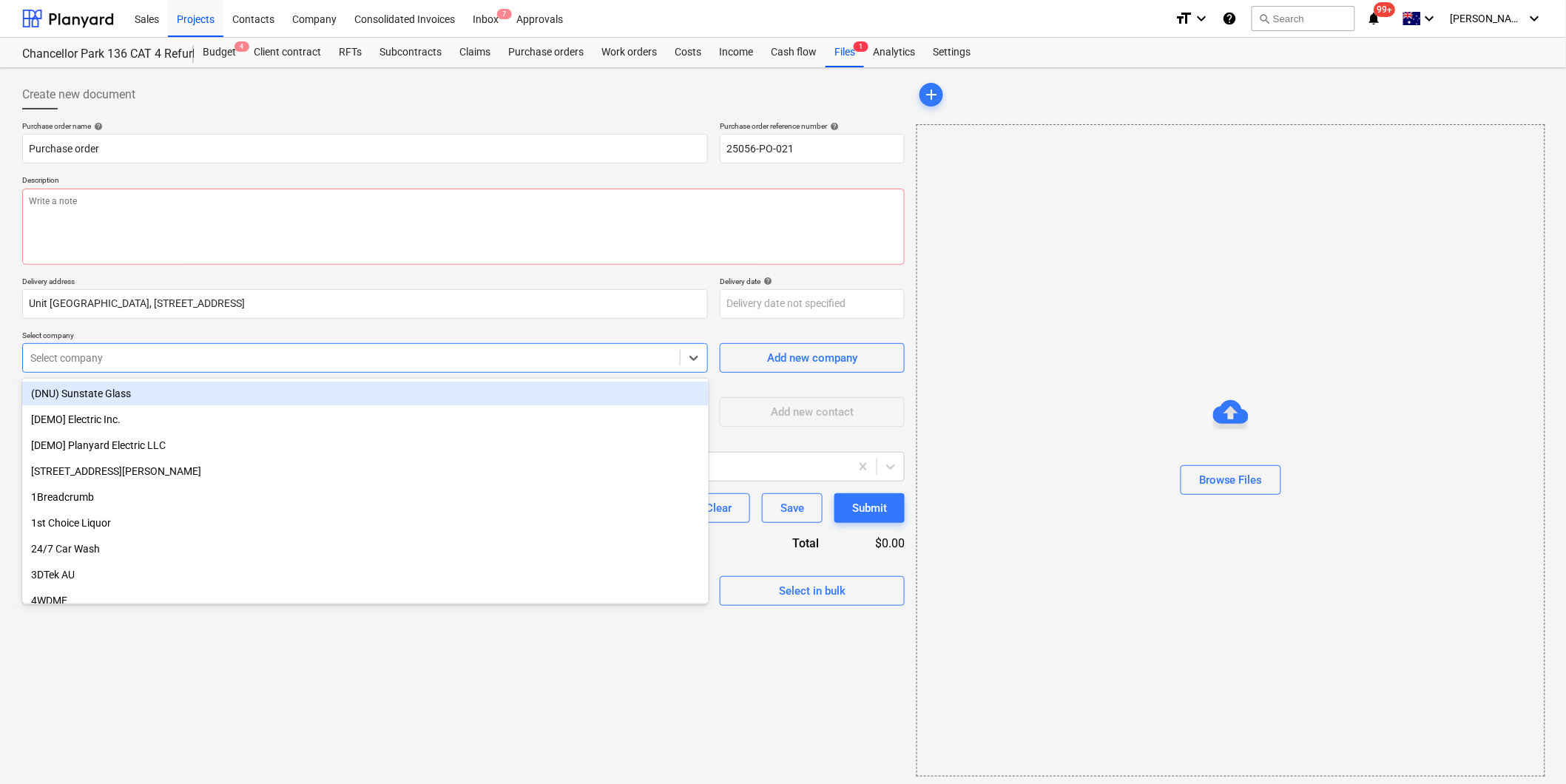
click at [162, 363] on div at bounding box center [352, 357] width 642 height 15
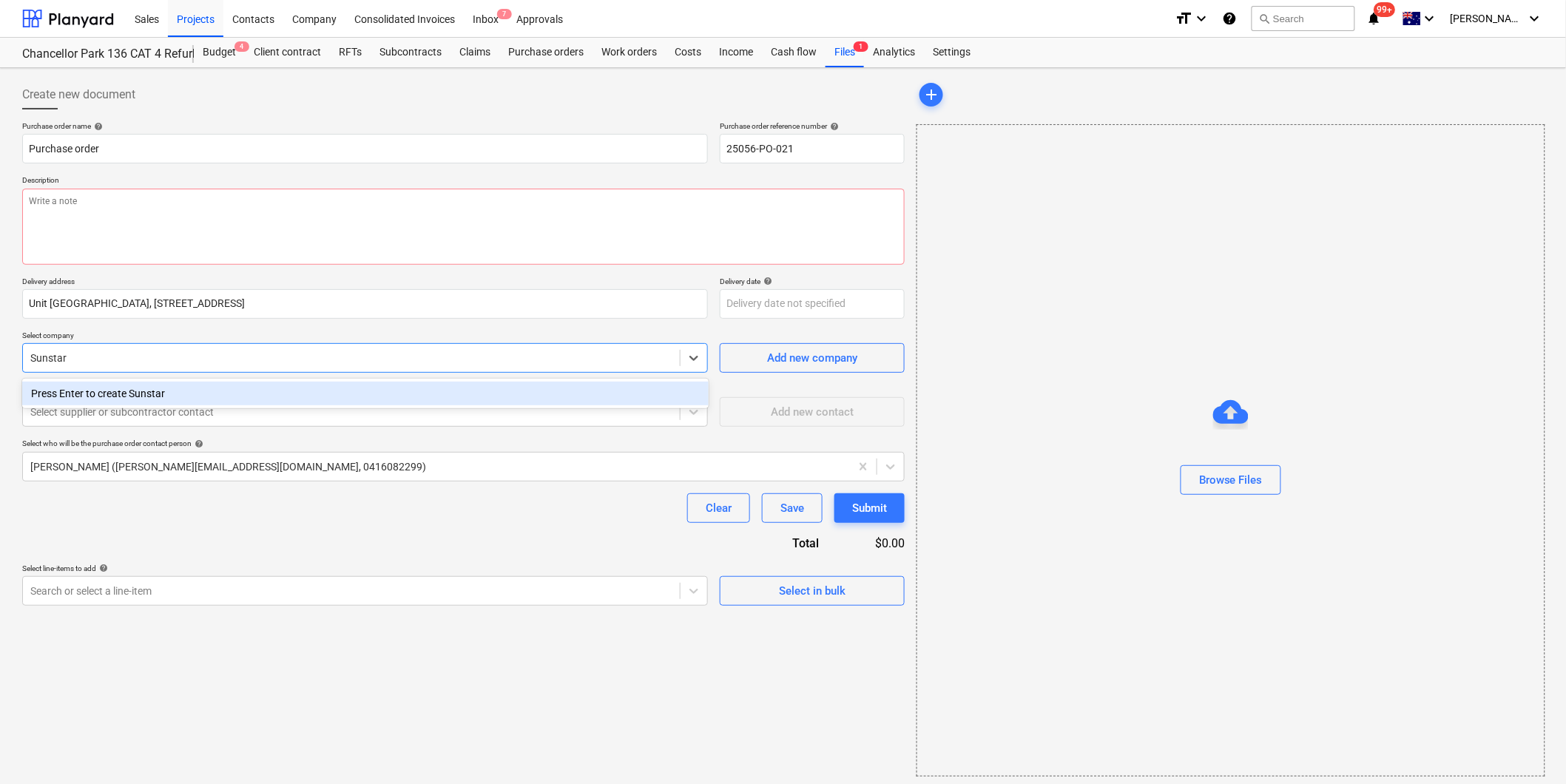
type input "Sunsta"
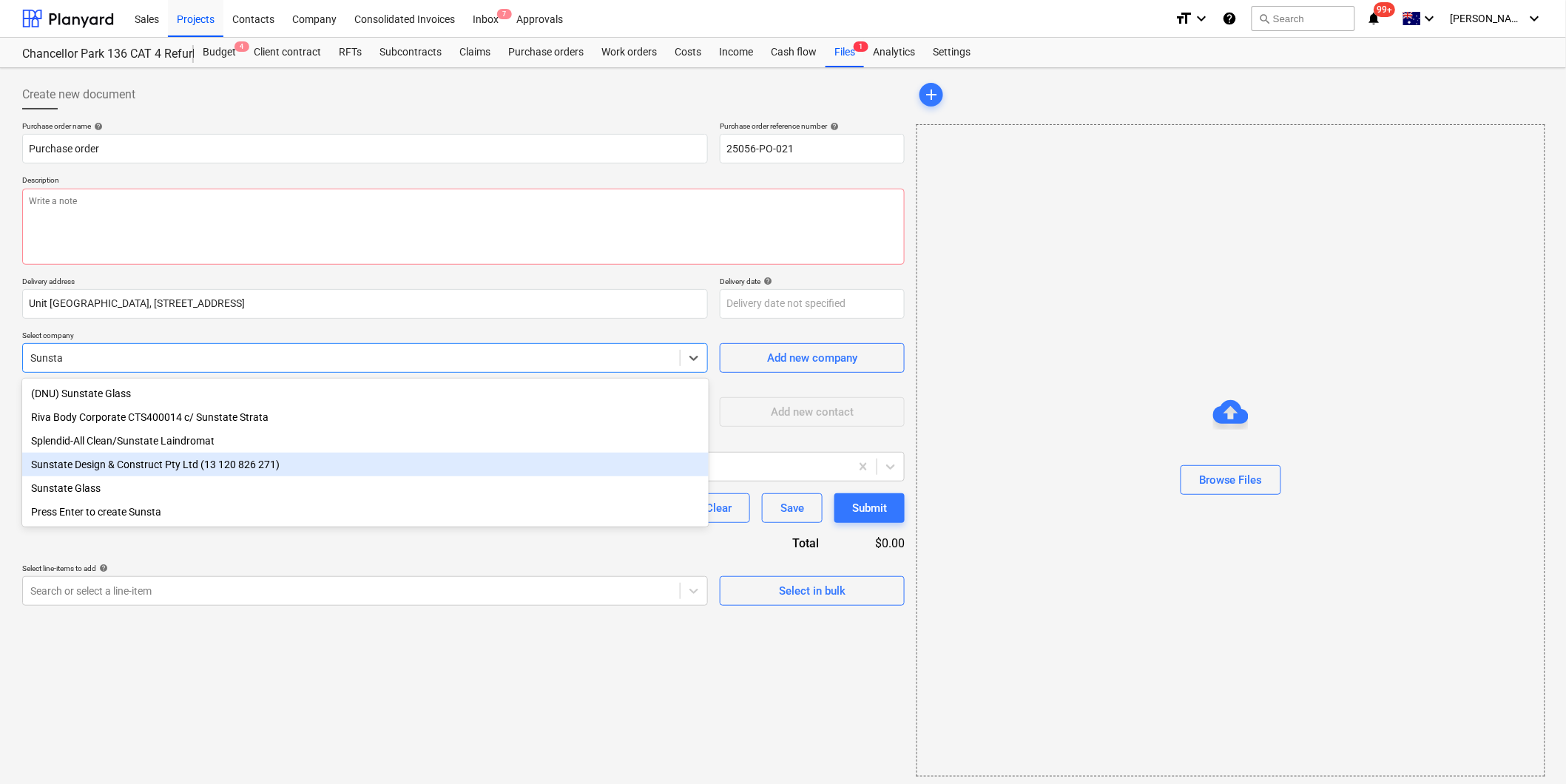
click at [165, 464] on div "Sunstate Design & Construct Pty Ltd (13 120 826 271)" at bounding box center [365, 464] width 687 height 23
type textarea "x"
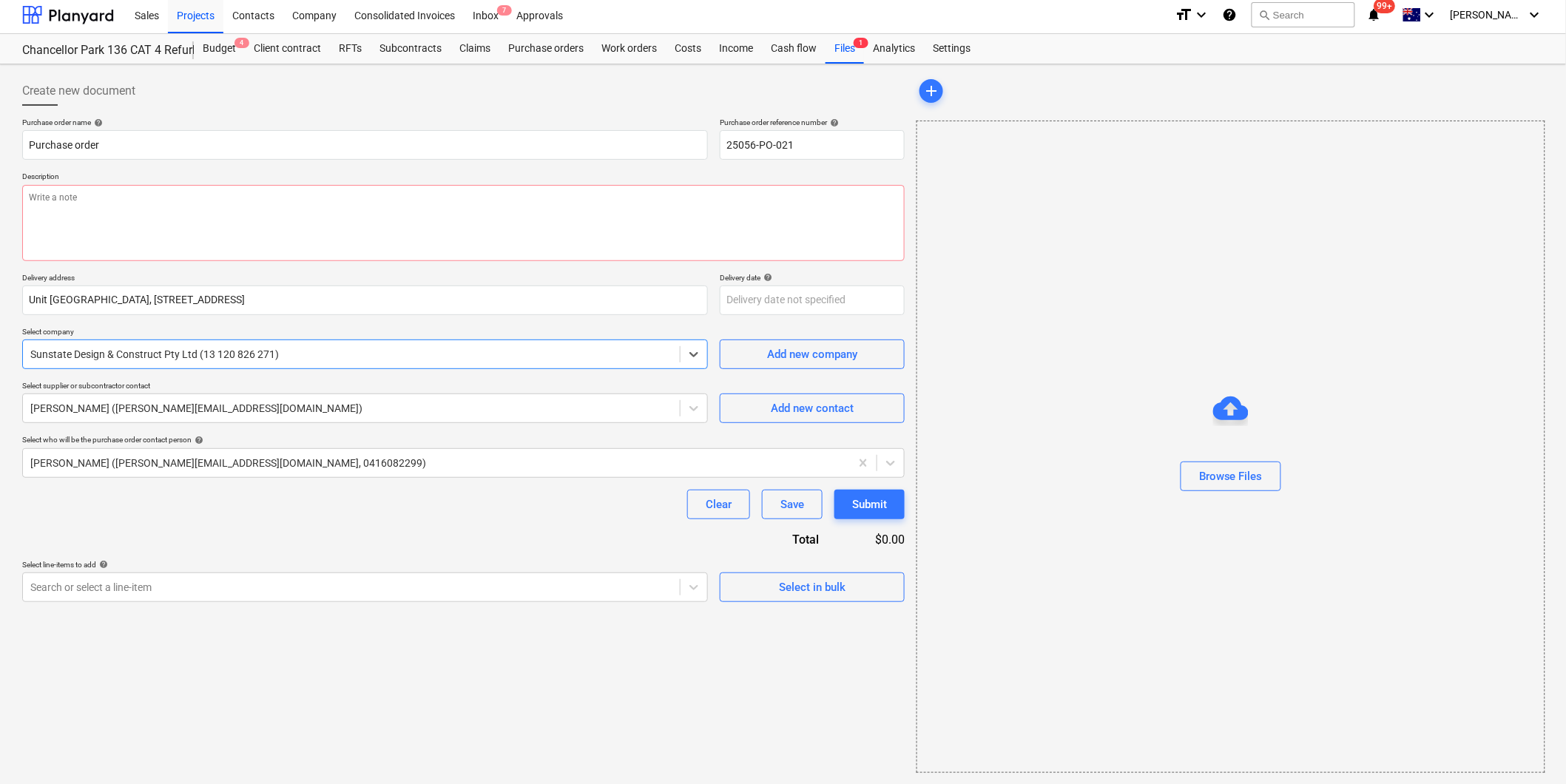
scroll to position [5, 0]
click at [772, 586] on span "Select in bulk" at bounding box center [812, 586] width 148 height 20
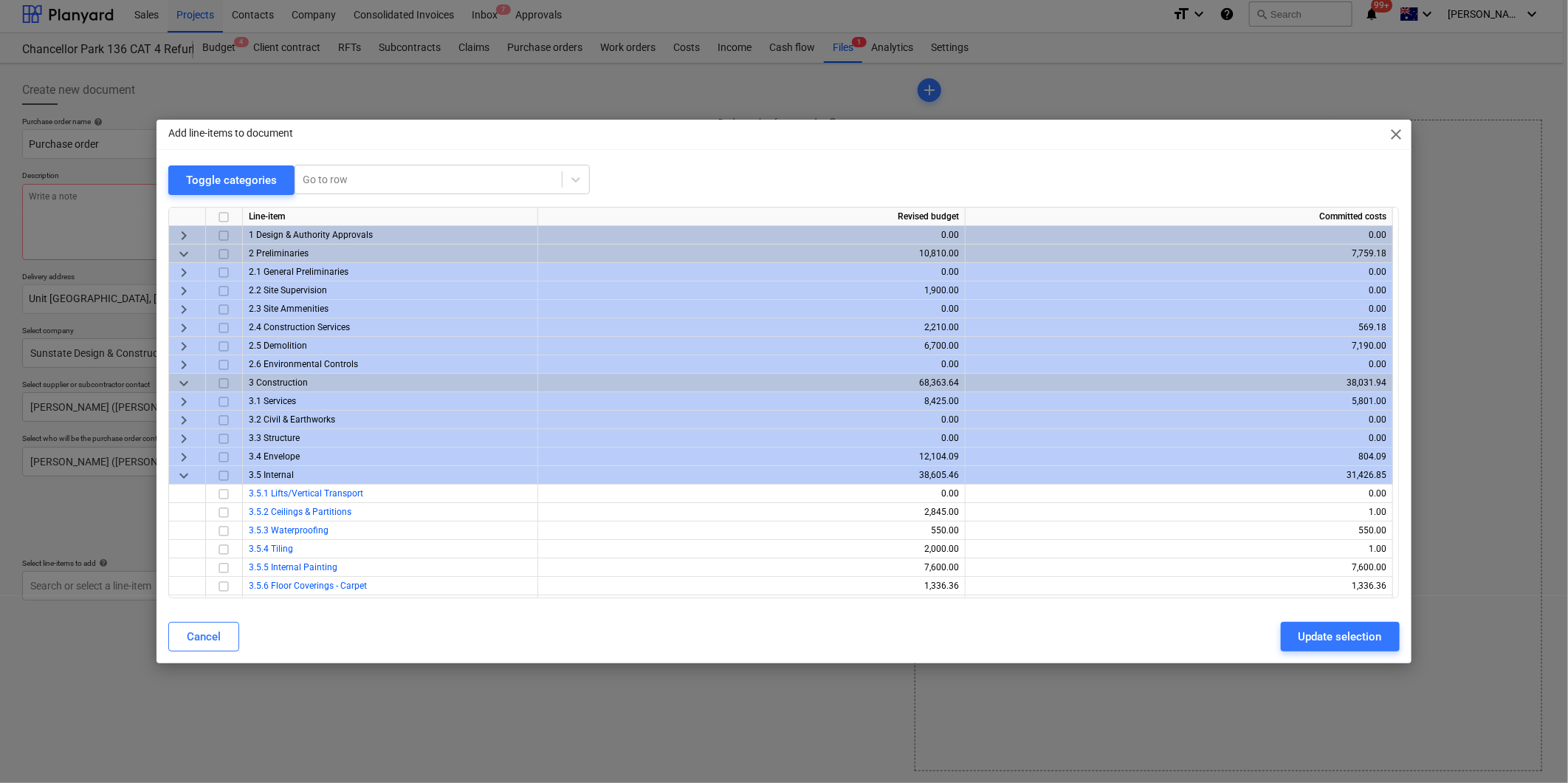
click at [183, 457] on span "keyboard_arrow_right" at bounding box center [184, 457] width 18 height 18
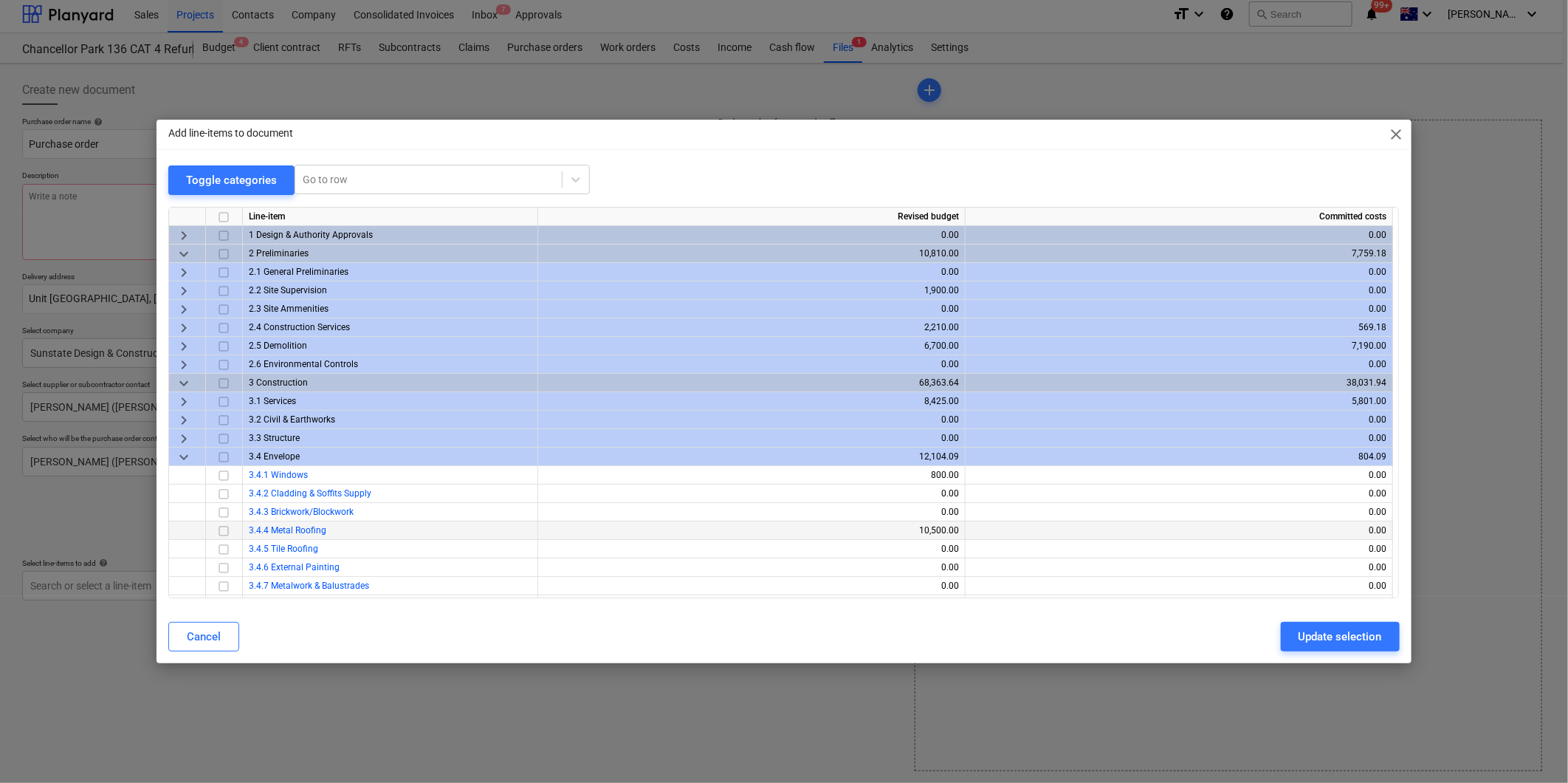
click at [225, 530] on input "checkbox" at bounding box center [224, 531] width 18 height 18
click at [1307, 637] on div "Update selection" at bounding box center [1339, 636] width 83 height 20
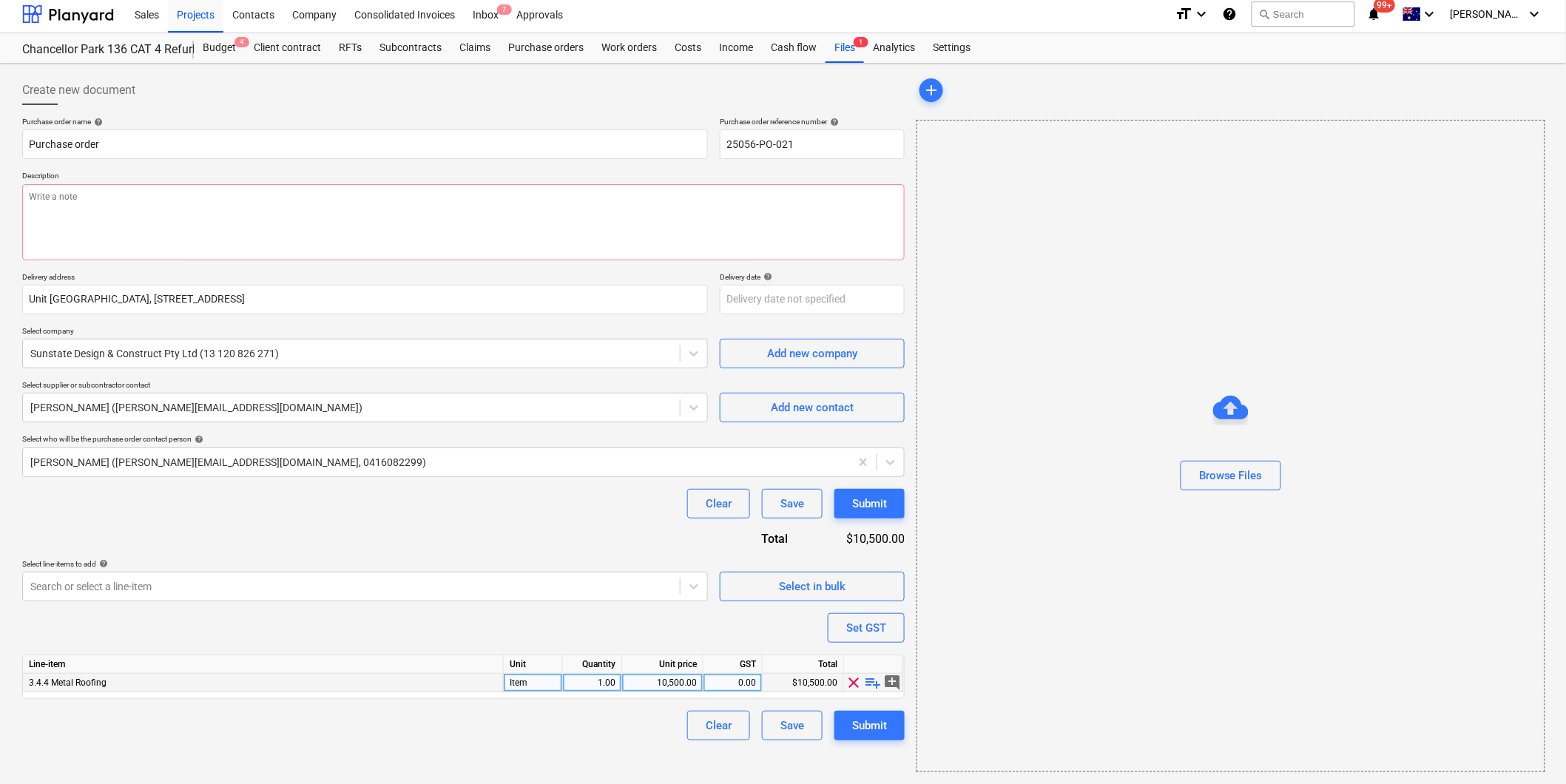
click at [871, 681] on span "playlist_add" at bounding box center [874, 682] width 18 height 18
type textarea "x"
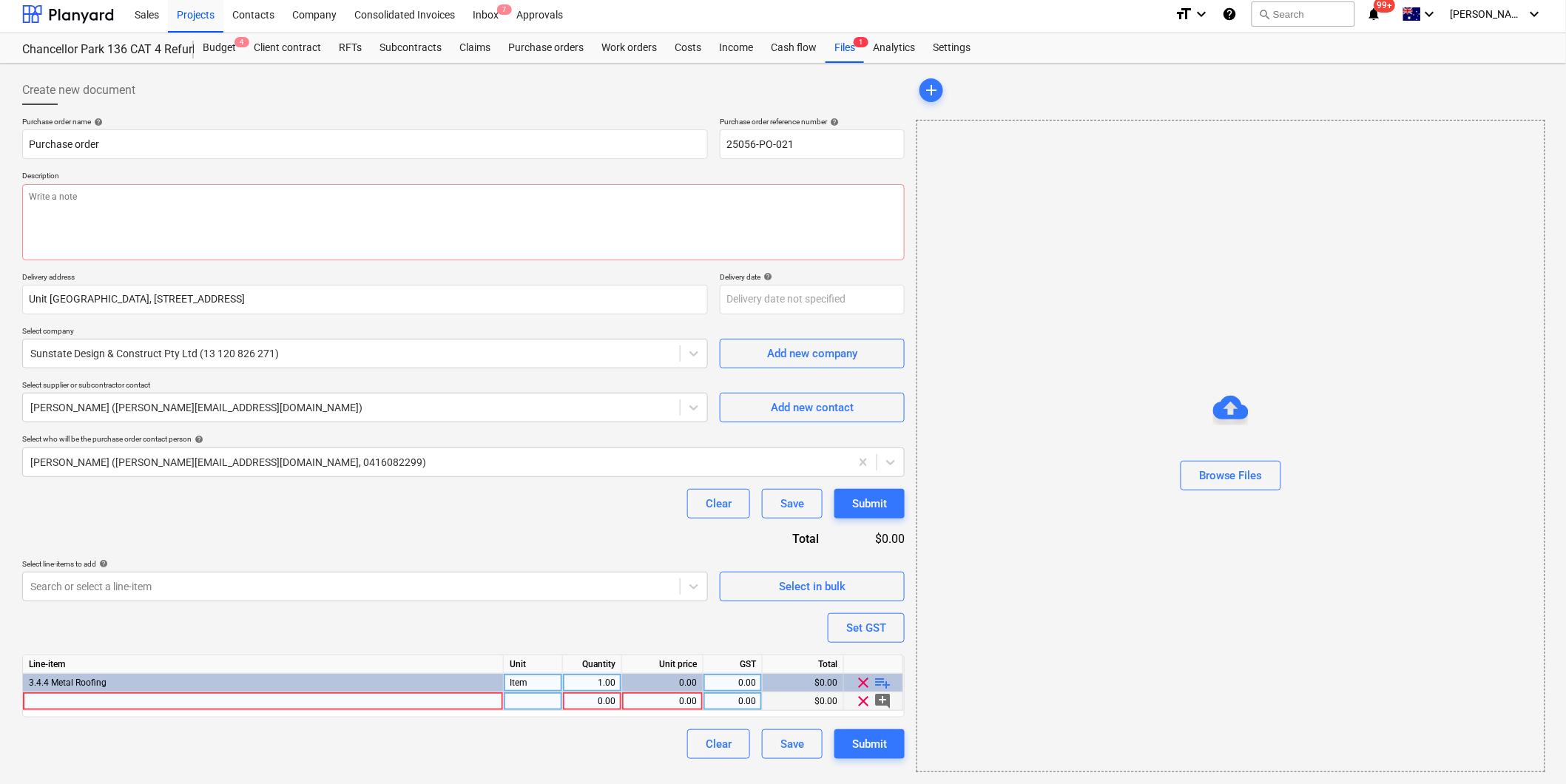
click at [135, 703] on div at bounding box center [262, 701] width 481 height 19
type input "Supply and install flyover patio roof as per quote Ryza/1360052"
type textarea "x"
click at [604, 700] on div "0.00" at bounding box center [593, 701] width 47 height 19
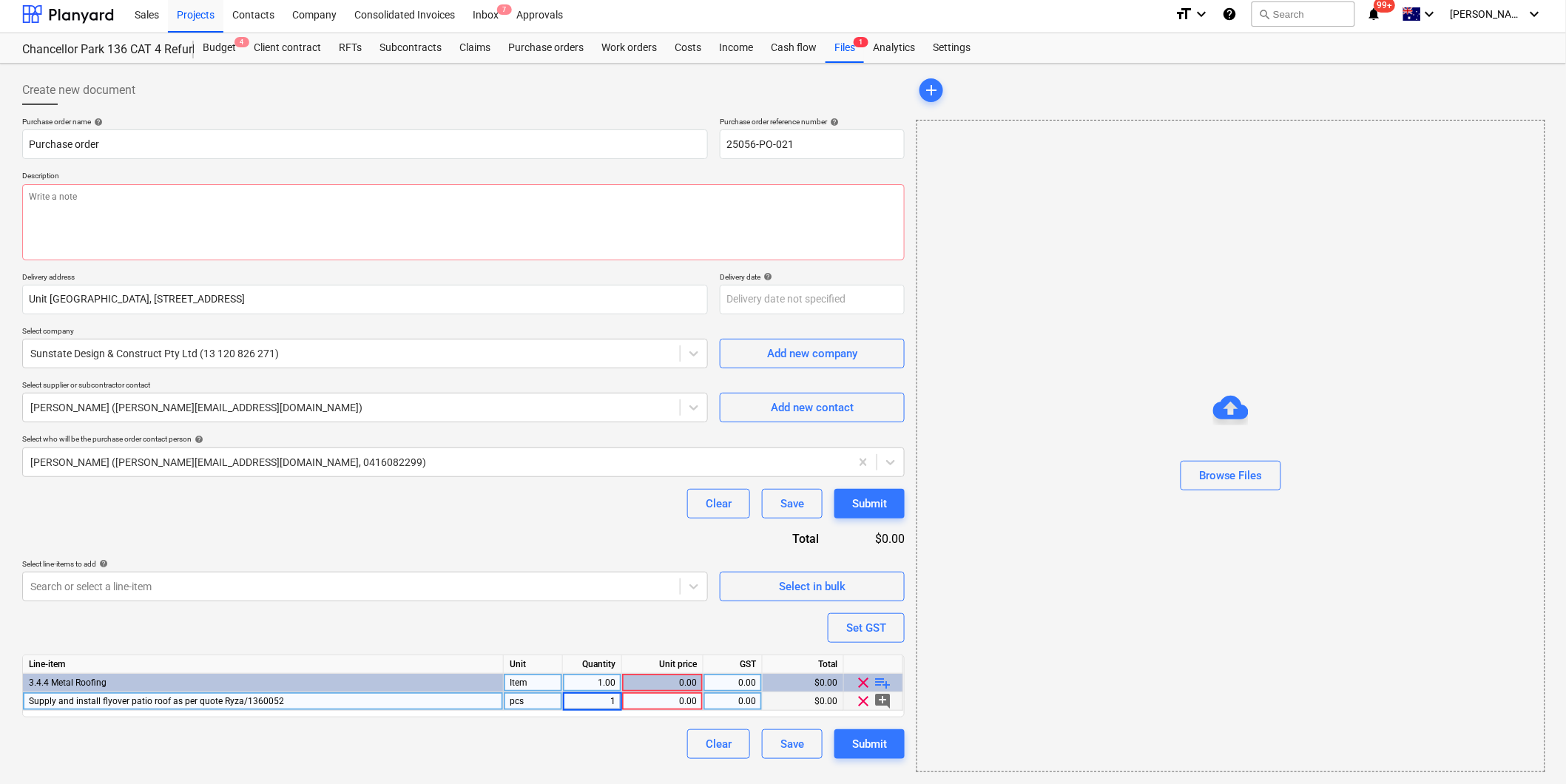
click at [681, 705] on div "0.00" at bounding box center [662, 701] width 69 height 19
type input "8235"
type textarea "x"
click at [749, 701] on div "0.00" at bounding box center [733, 701] width 47 height 19
type input "10"
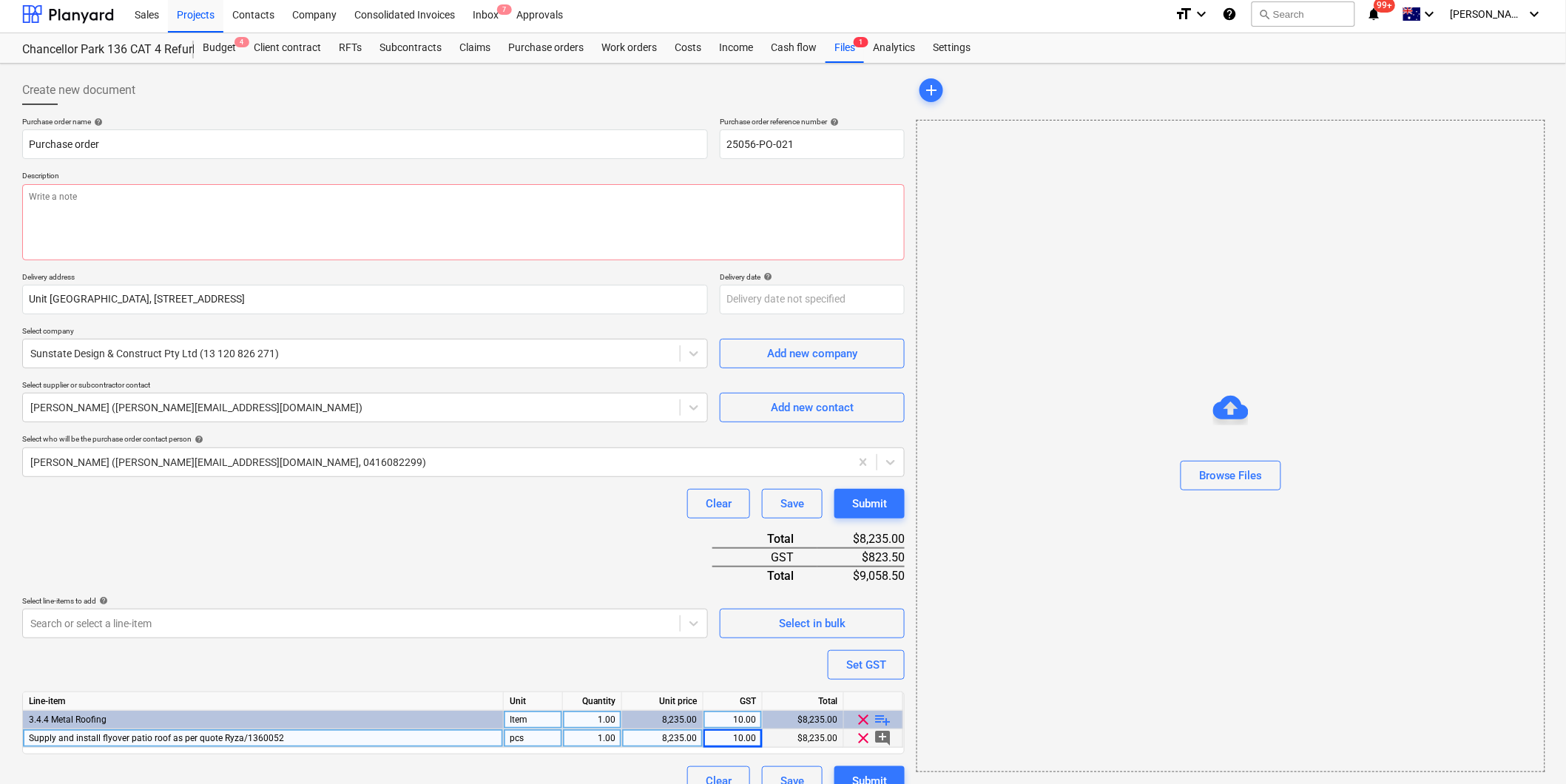
click at [247, 658] on div "Purchase order name help Purchase order Purchase order reference number help 25…" at bounding box center [463, 455] width 882 height 678
click at [127, 736] on span "Supply and install flyover patio roof as per quote Ryza/1360052" at bounding box center [156, 738] width 256 height 11
type textarea "x"
click at [141, 739] on input "Supply and install flyover patio roof as per quote Ryza/1360052" at bounding box center [262, 738] width 480 height 18
type input "Supply and install elevated patio roof as per quote Ryza/1360052"
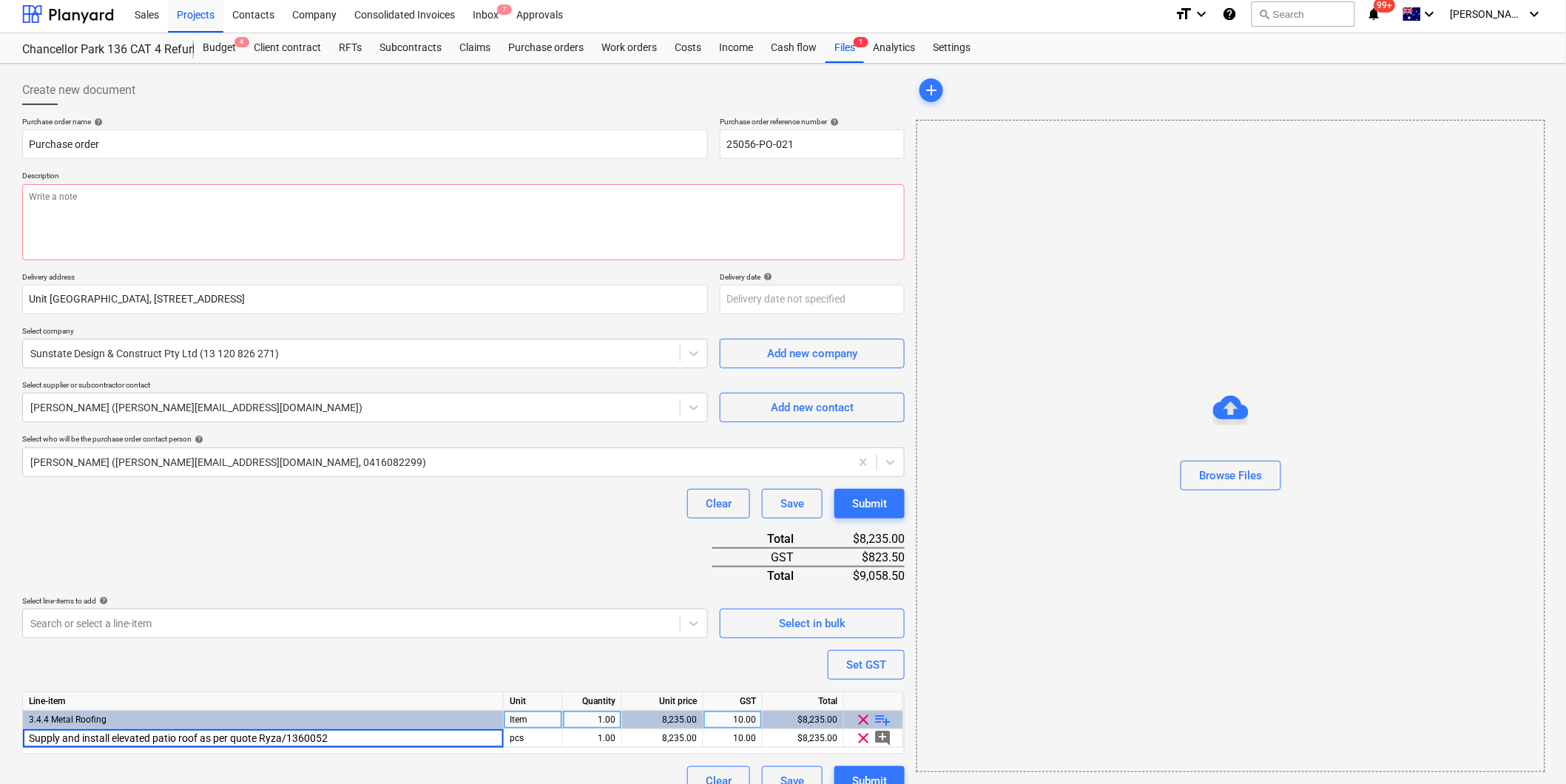
click at [186, 581] on div "Purchase order name help Purchase order Purchase order reference number help 25…" at bounding box center [463, 455] width 882 height 678
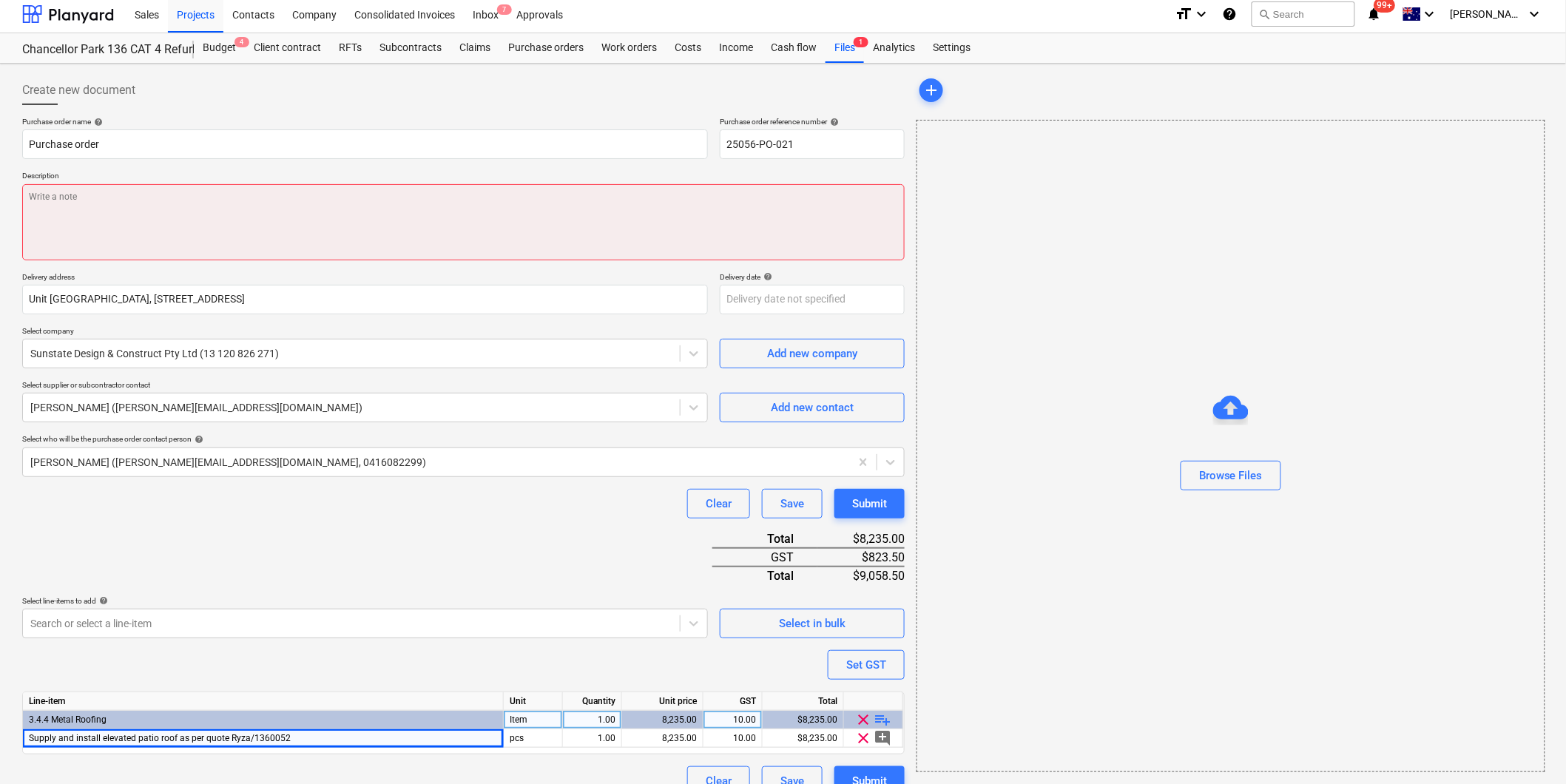
click at [72, 198] on textarea at bounding box center [463, 222] width 882 height 76
type textarea "x"
type textarea "P"
type textarea "x"
type textarea "Pa"
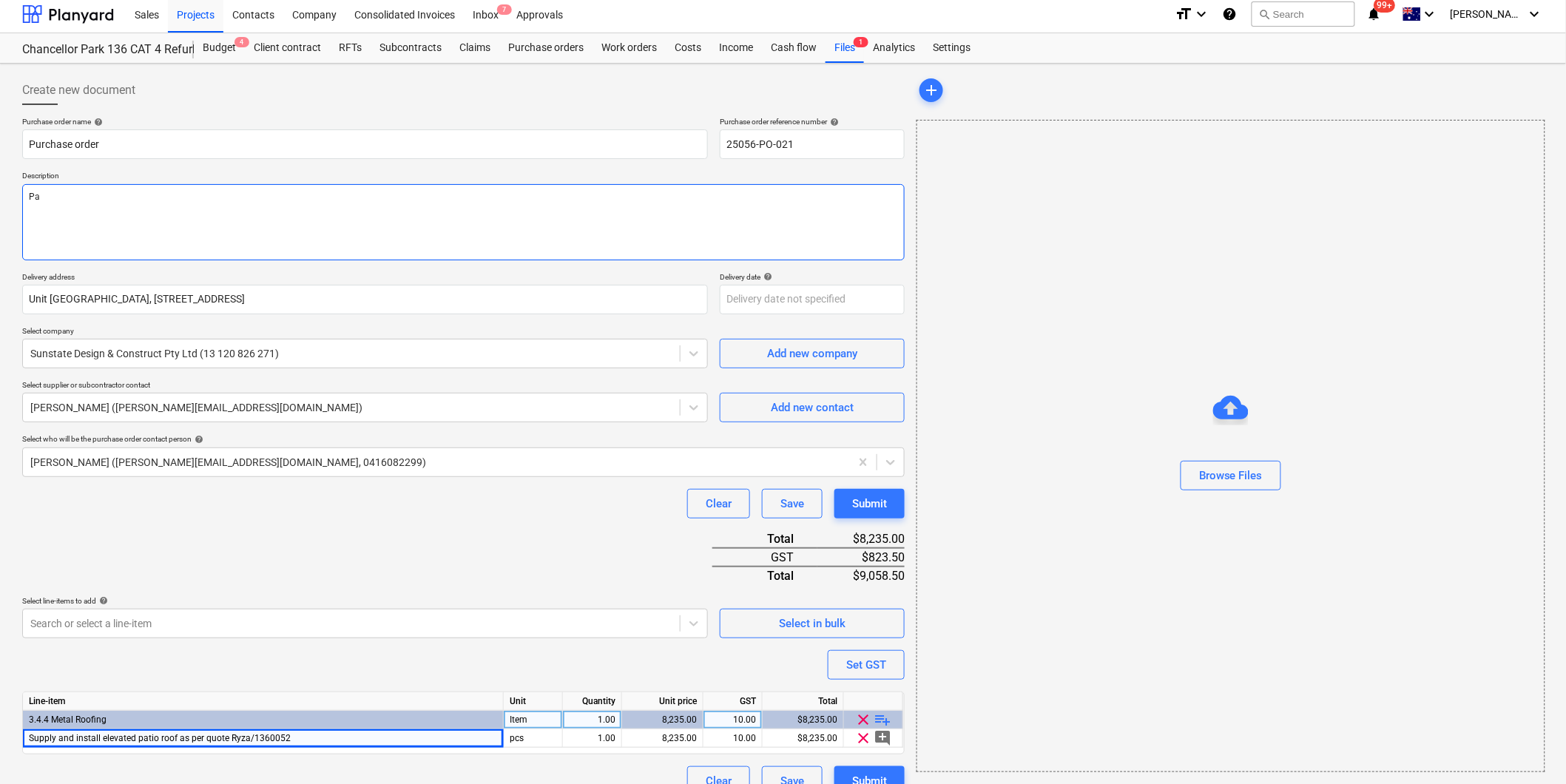
type textarea "x"
type textarea "Pay"
type textarea "x"
type textarea "Paym"
type textarea "x"
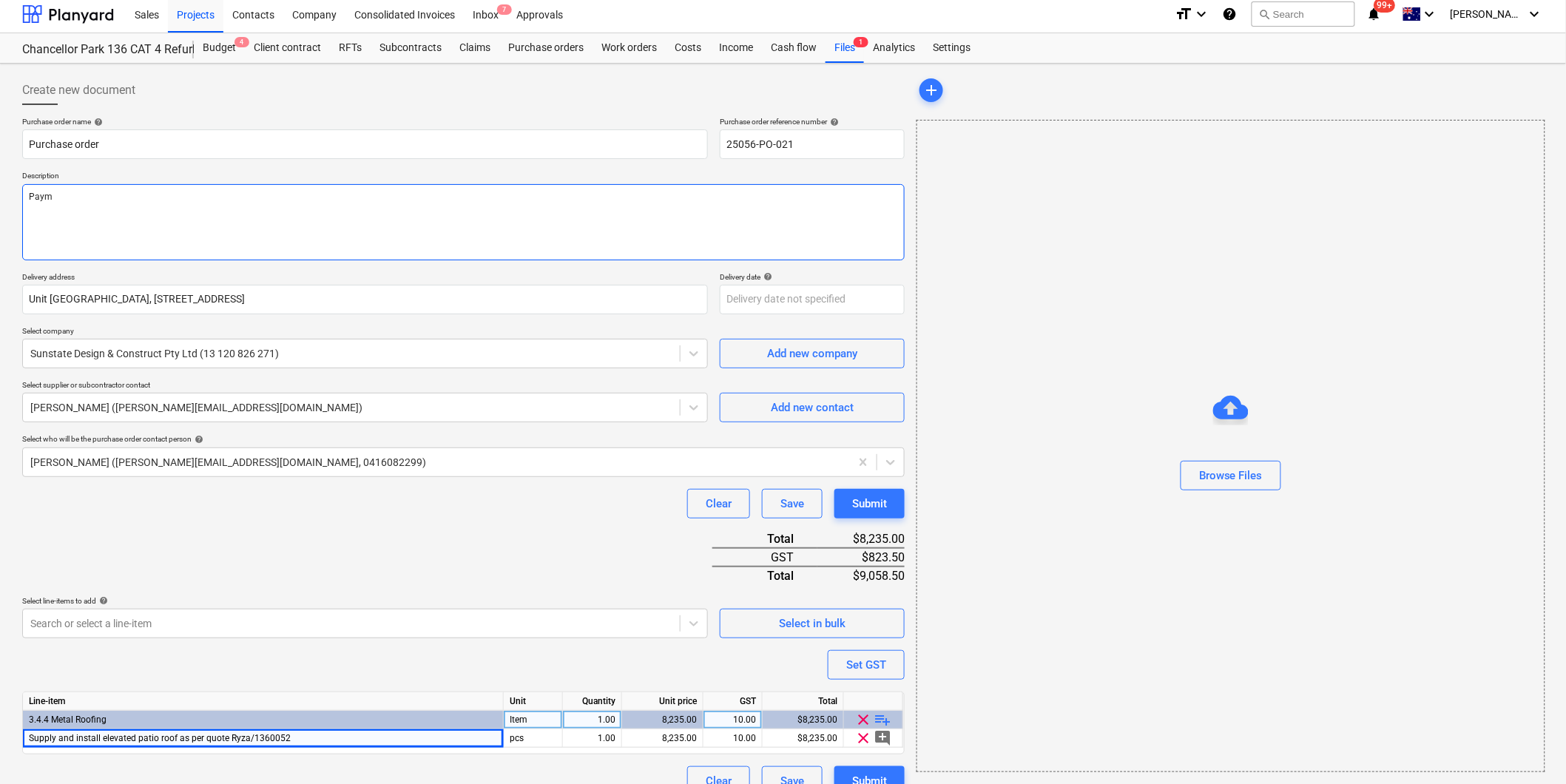
type textarea "Payme"
type textarea "x"
type textarea "Paymen"
type textarea "x"
type textarea "Payment"
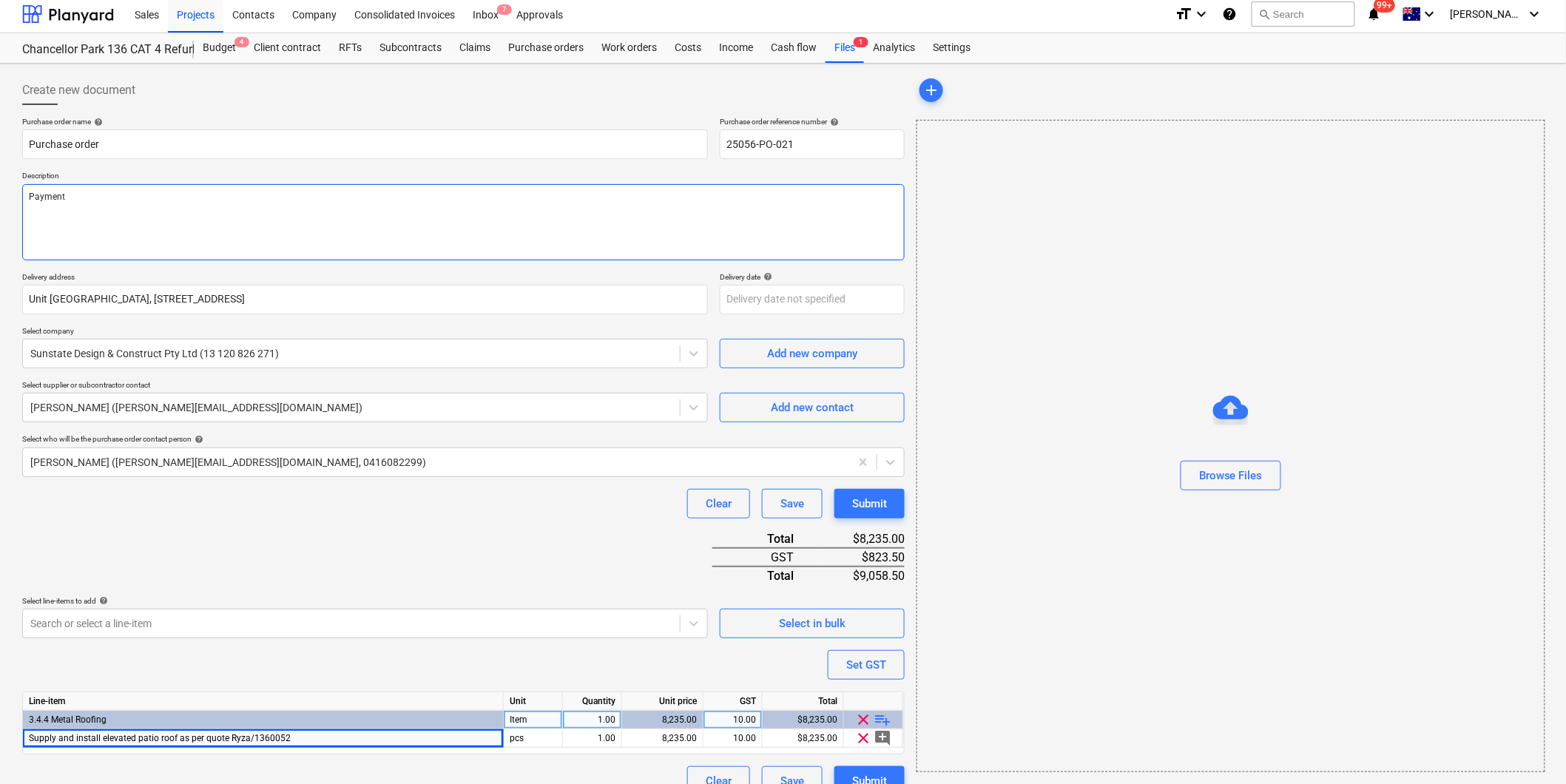
type textarea "x"
type textarea "Payment T"
type textarea "x"
type textarea "Payment Te"
type textarea "x"
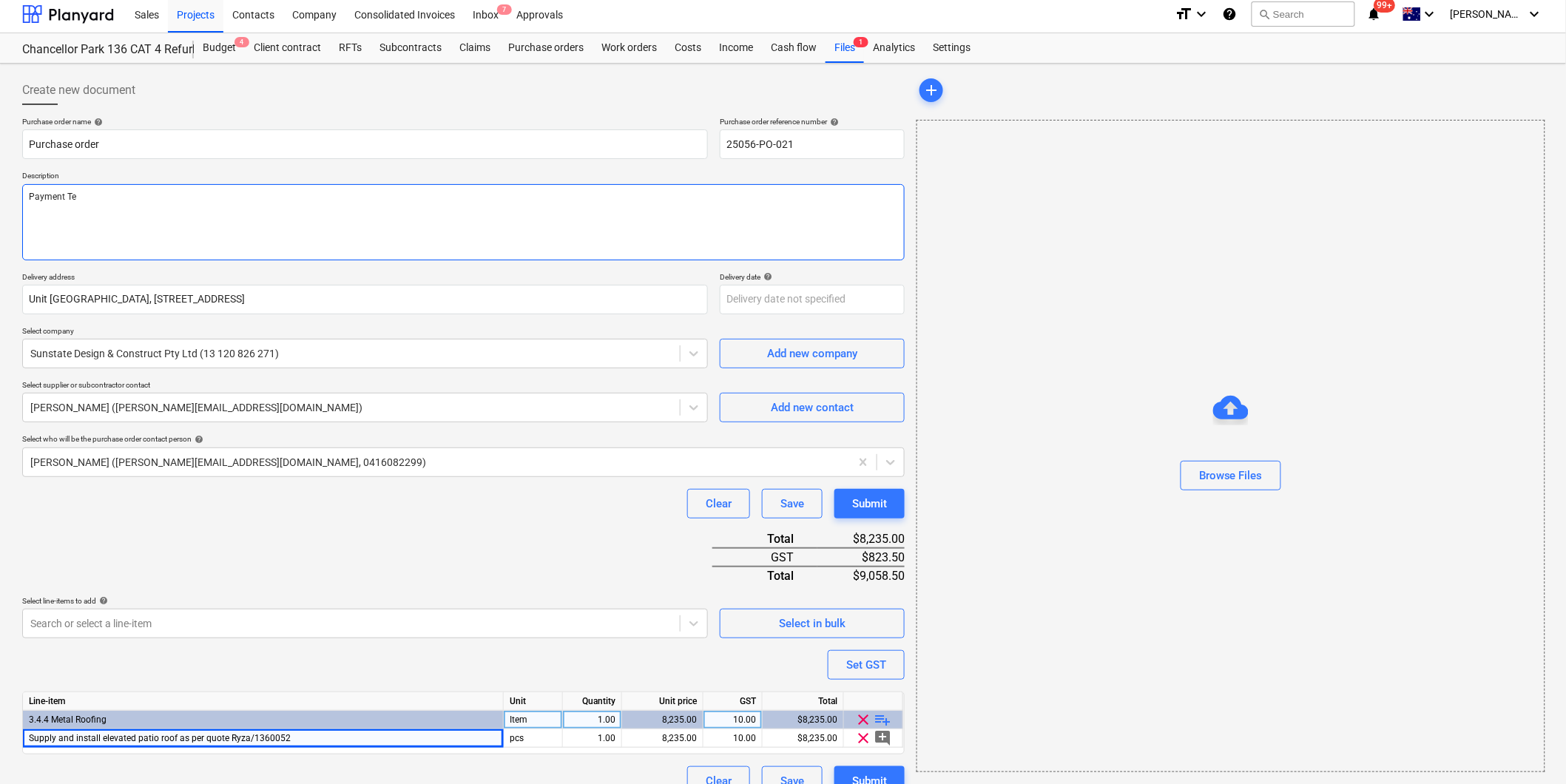
type textarea "Payment Ter"
type textarea "x"
type textarea "Payment Term"
type textarea "x"
type textarea "Payment Terms"
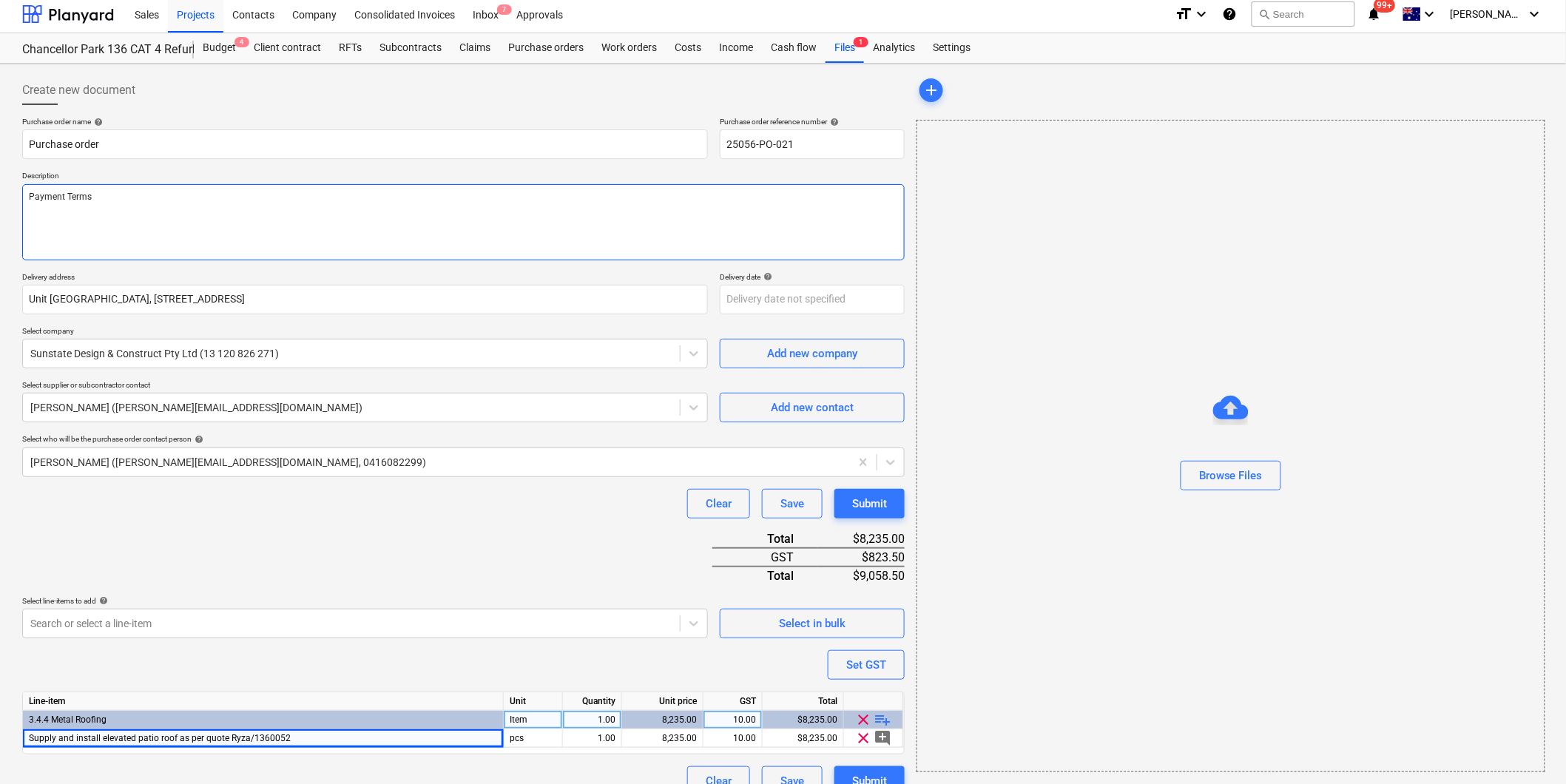
type textarea "x"
type textarea "Payment Terms:"
type textarea "x"
type textarea "Payment Terms:"
type textarea "x"
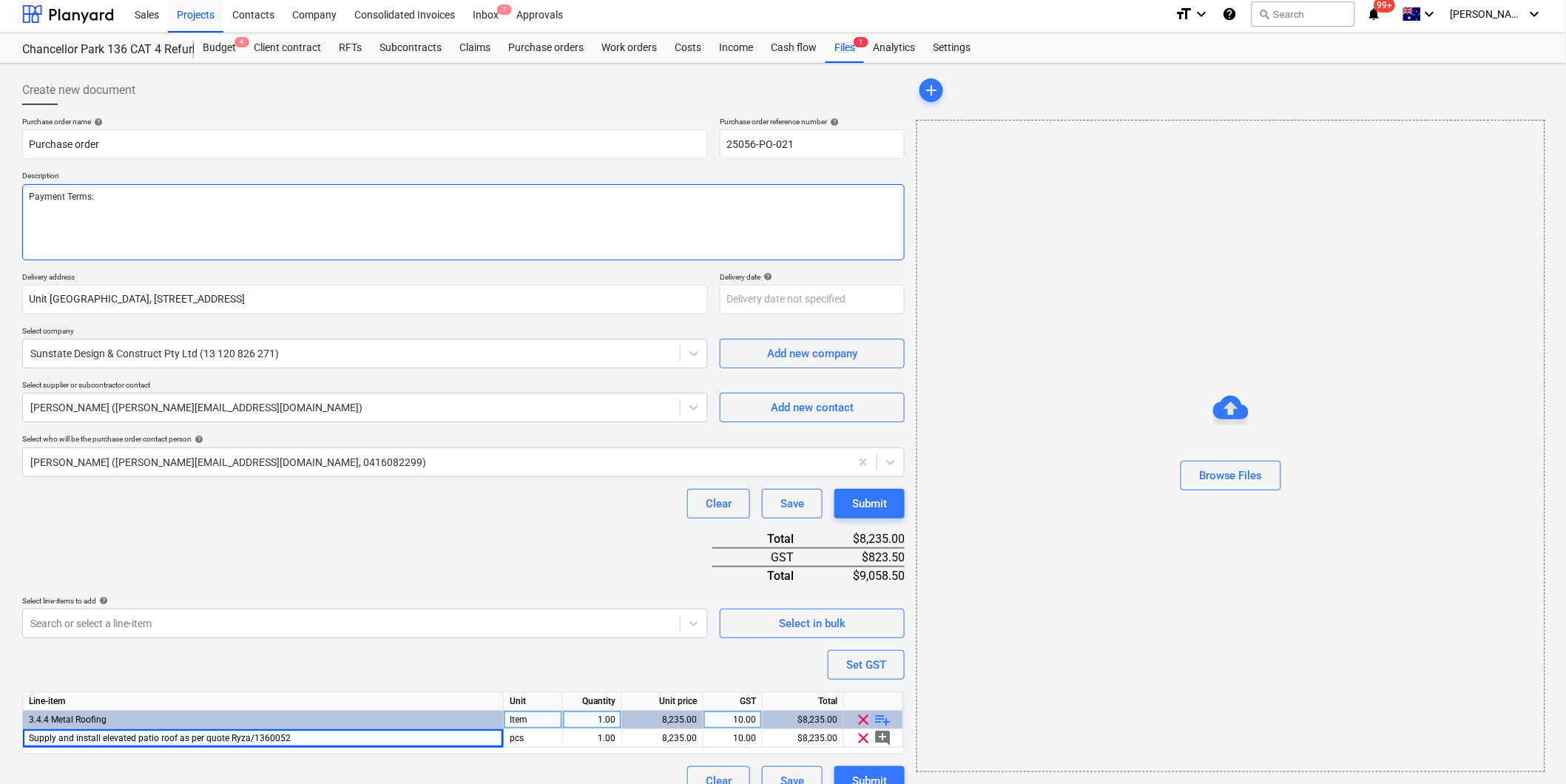
type textarea "Payment Terms: 1"
type textarea "x"
type textarea "Payment Terms: 14"
type textarea "x"
type textarea "Payment Terms: 14 d"
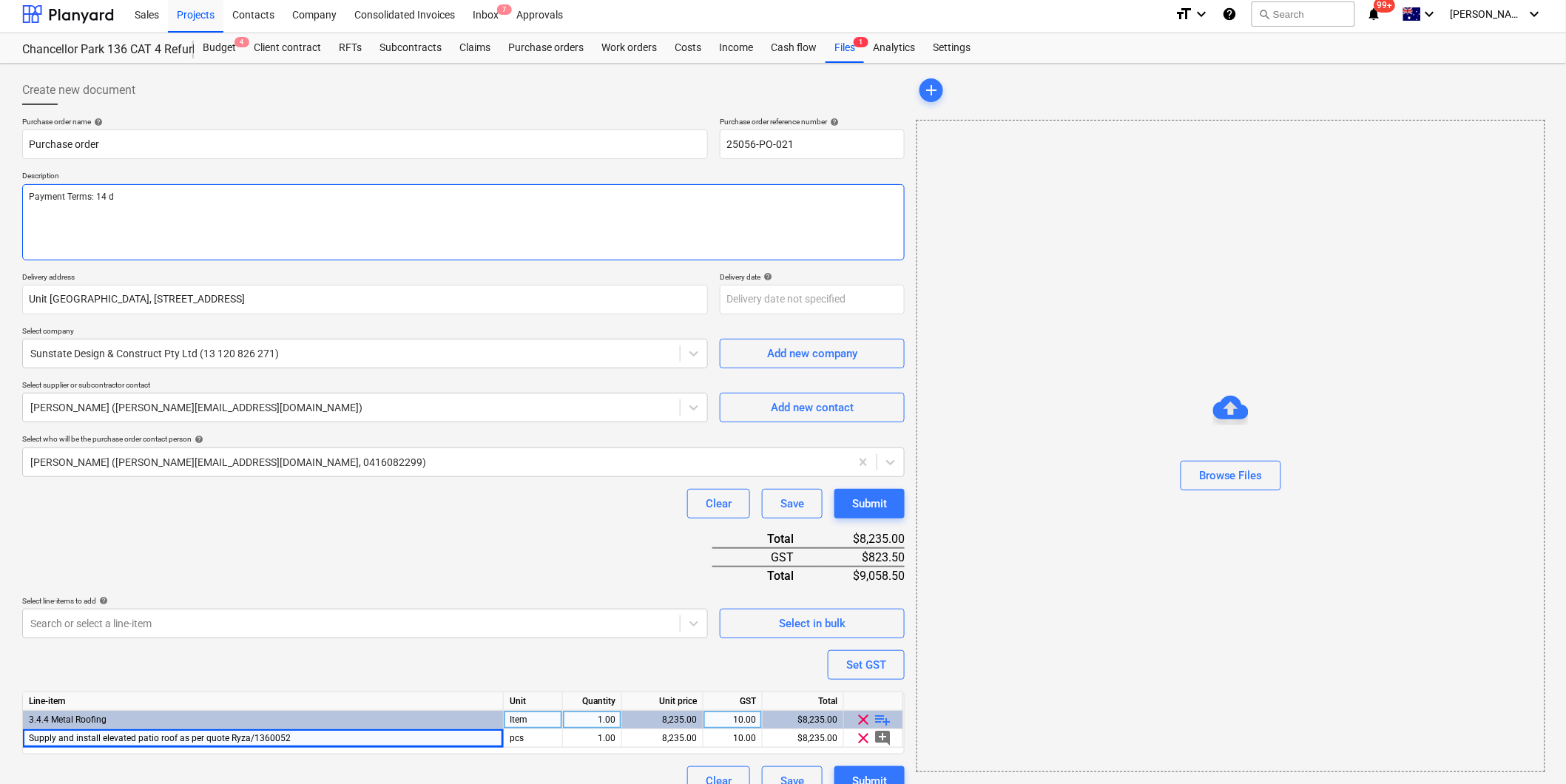
type textarea "x"
type textarea "Payment Terms: 14 da"
type textarea "x"
type textarea "Payment Terms: 14 day"
type textarea "x"
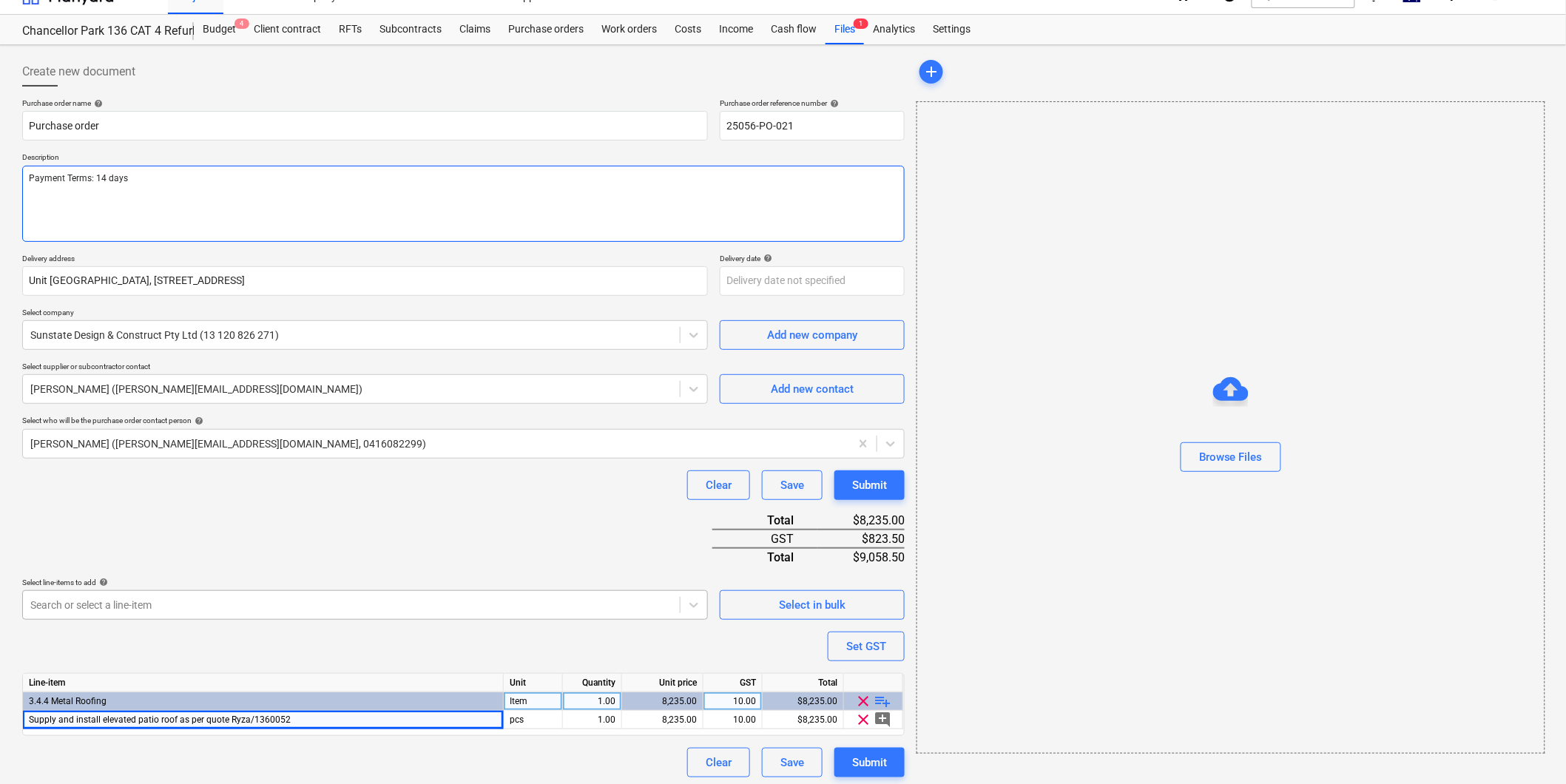
scroll to position [29, 0]
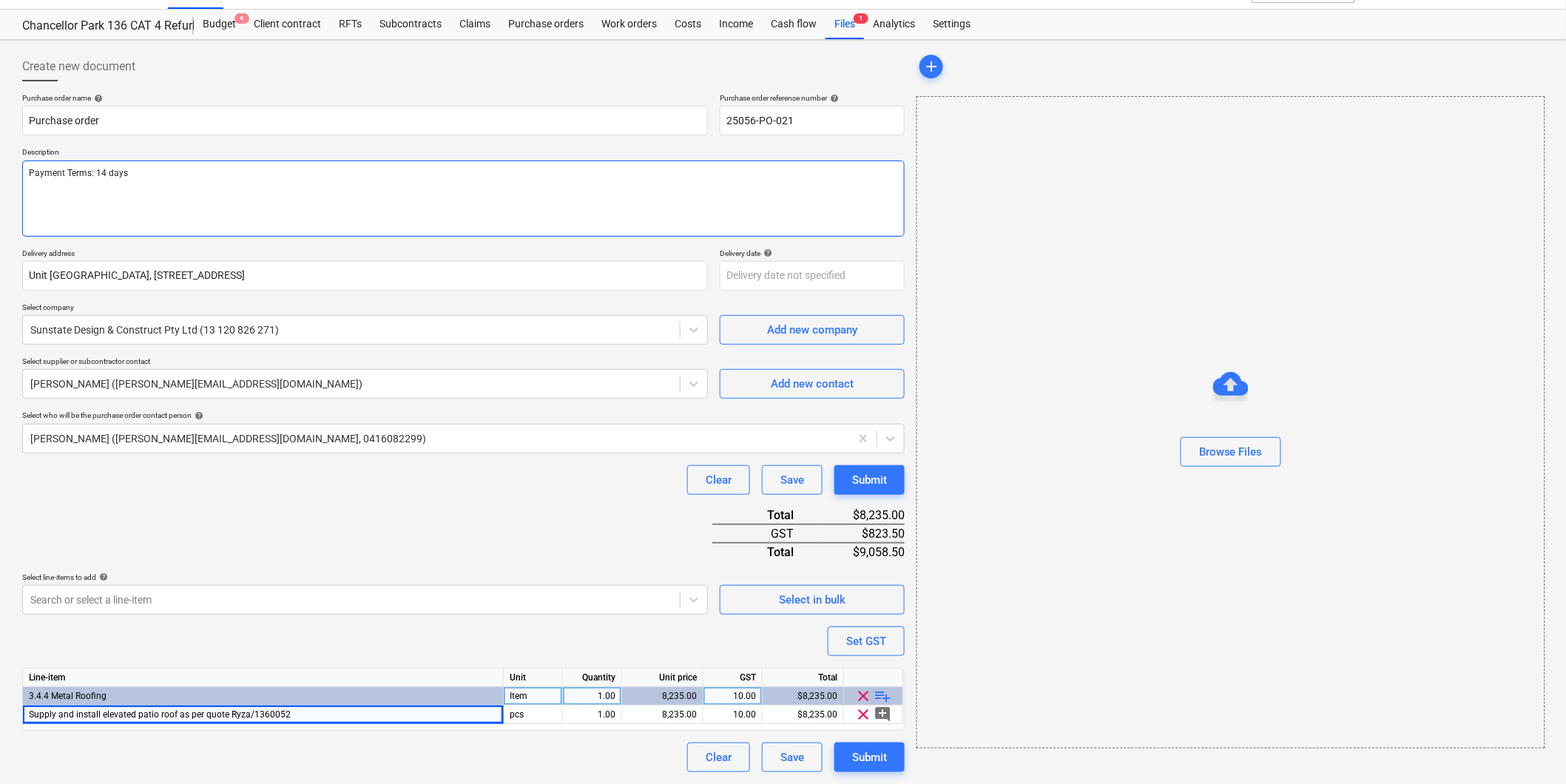
type textarea "Payment Terms: 14 days"
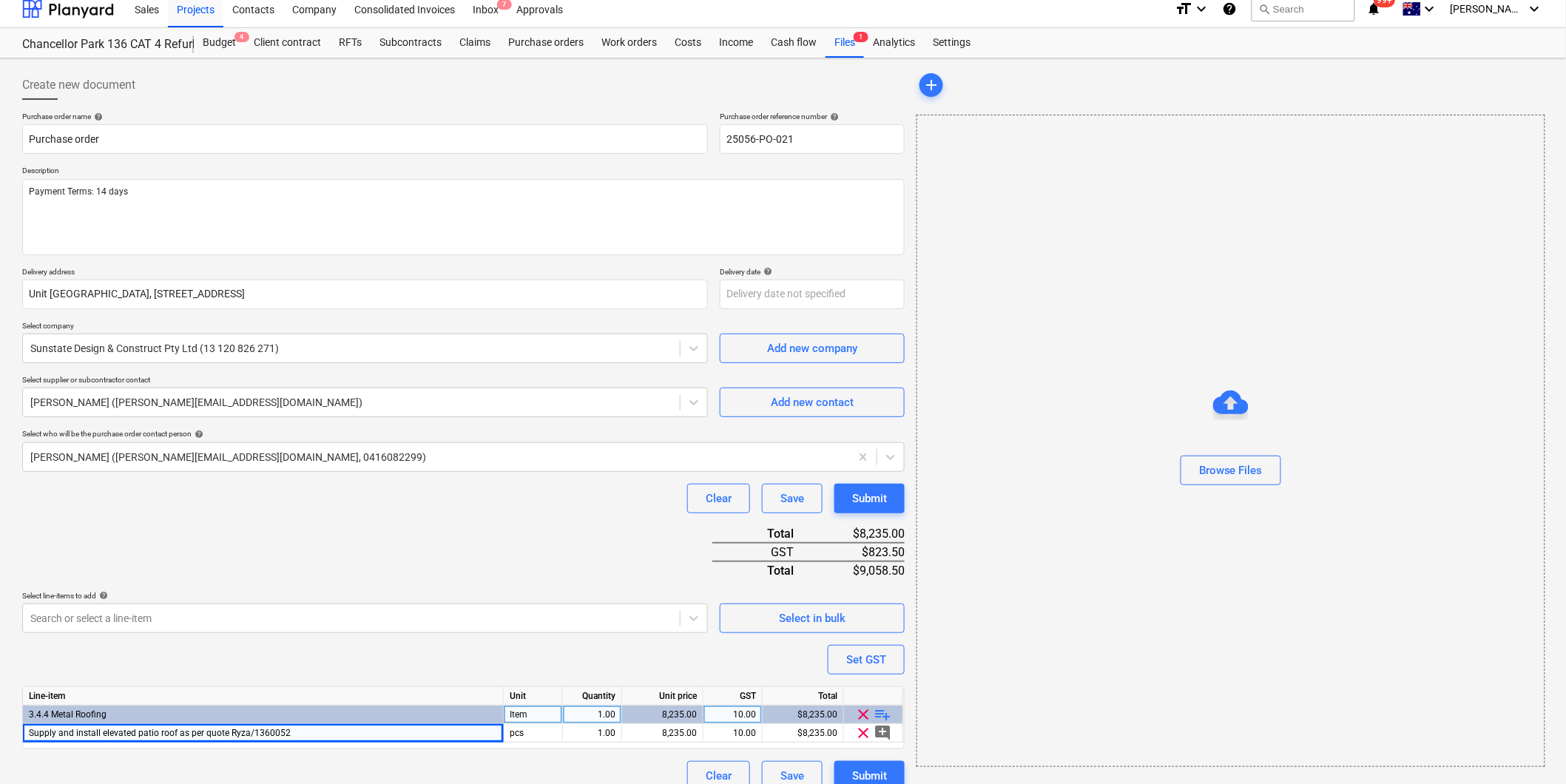
scroll to position [0, 0]
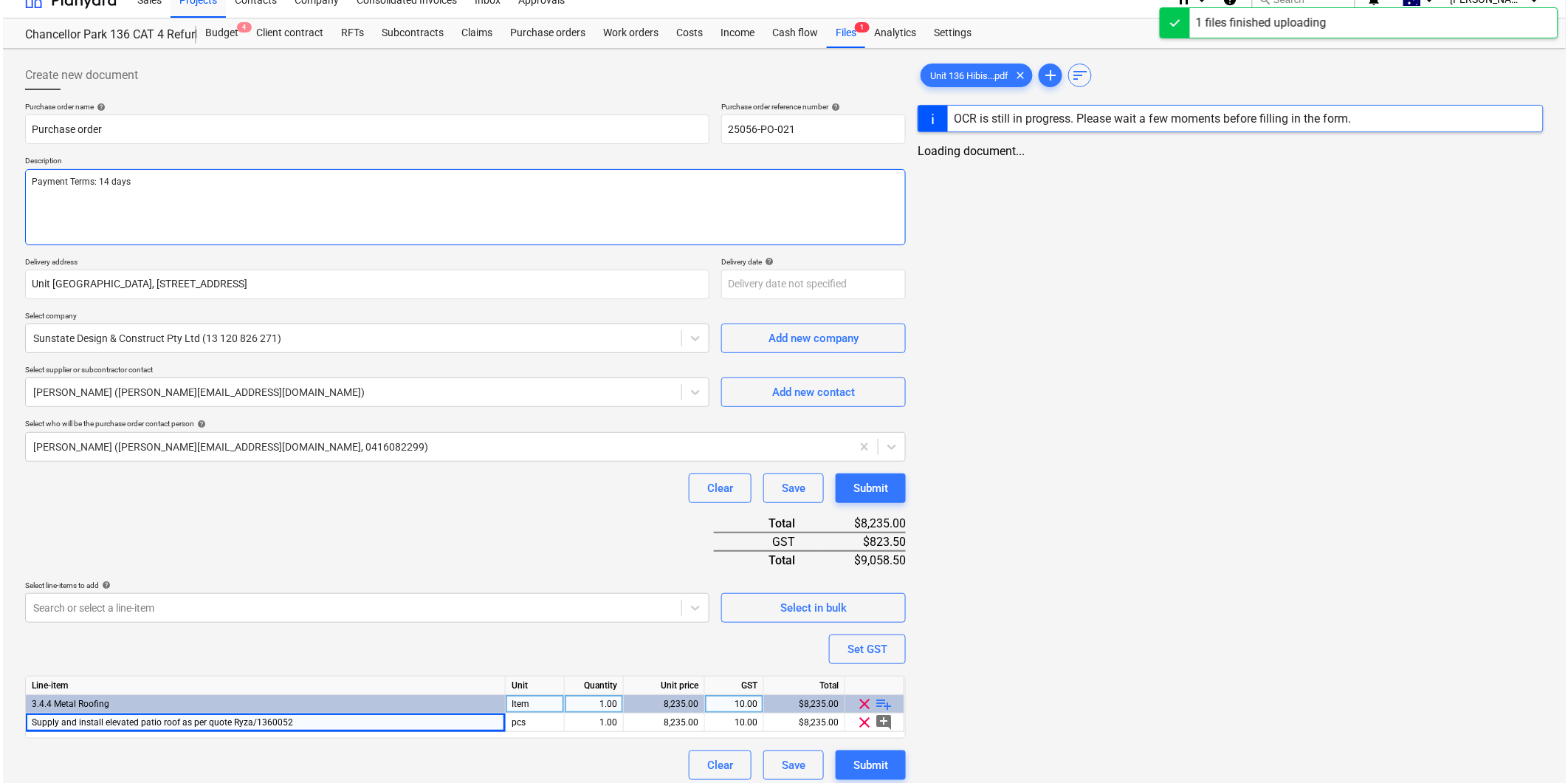
scroll to position [29, 0]
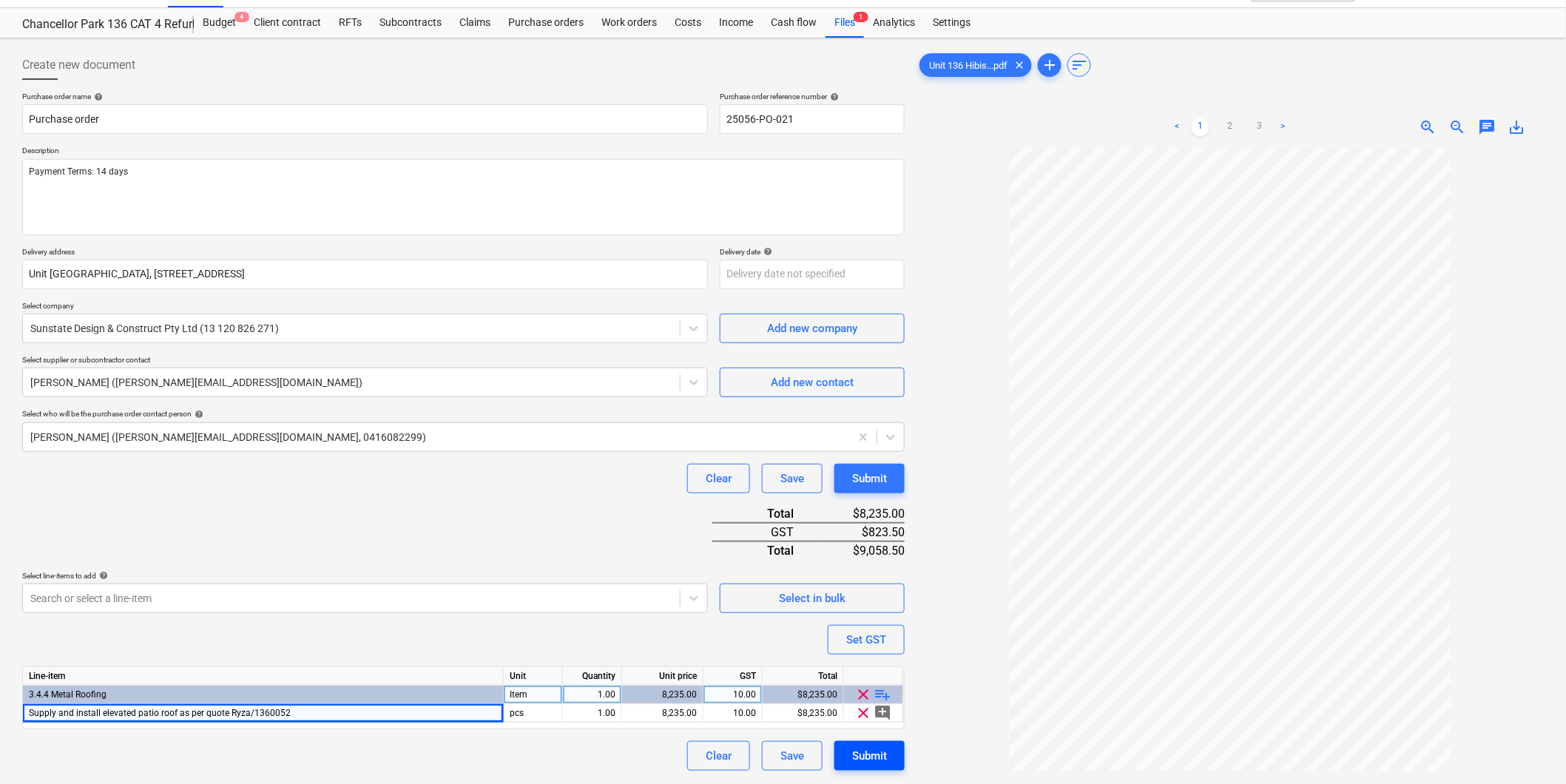
click at [882, 760] on div "Submit" at bounding box center [870, 756] width 35 height 20
type textarea "x"
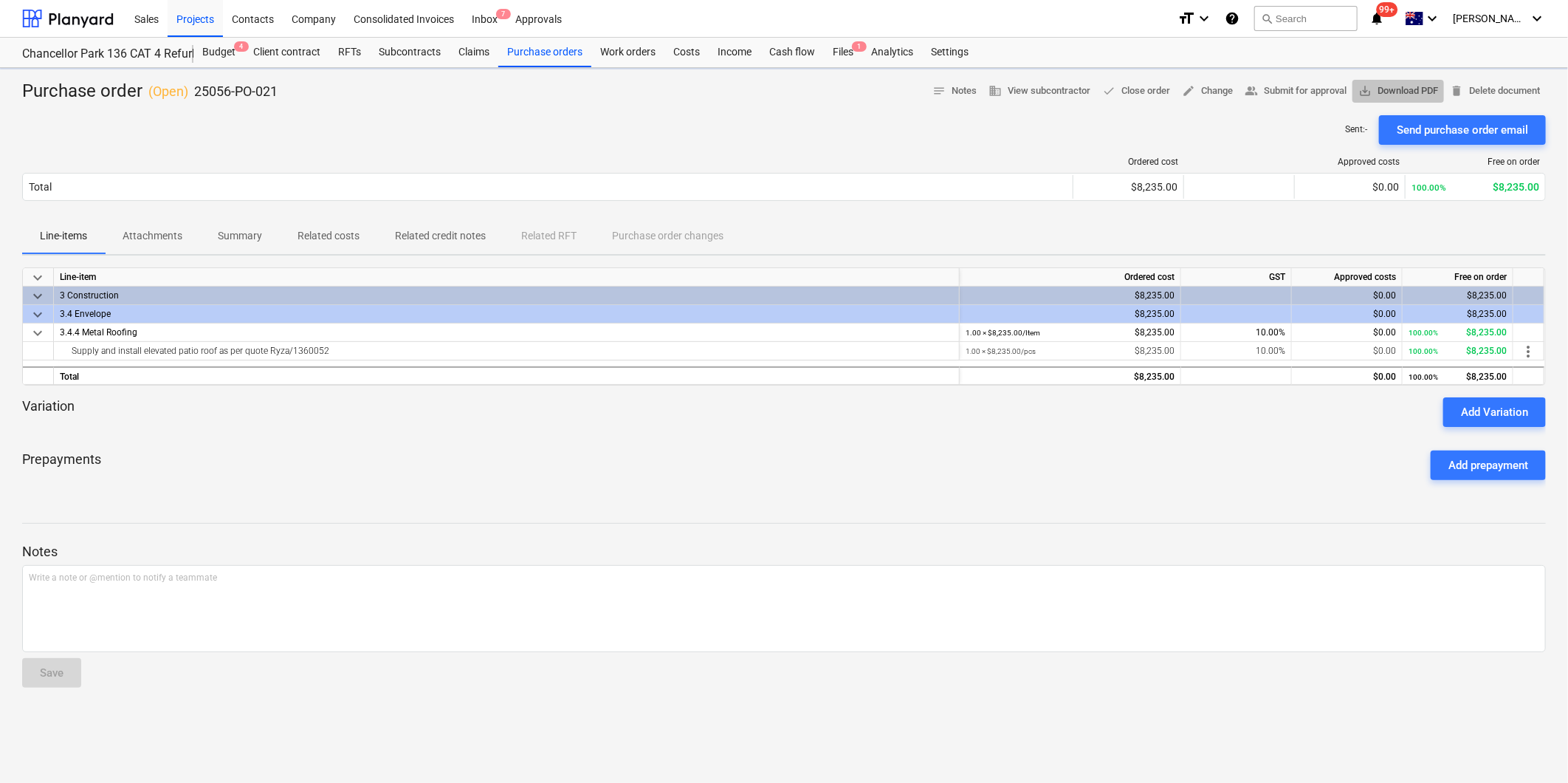
click at [1387, 86] on span "save_alt Download PDF" at bounding box center [1398, 91] width 80 height 17
